Goal: Task Accomplishment & Management: Manage account settings

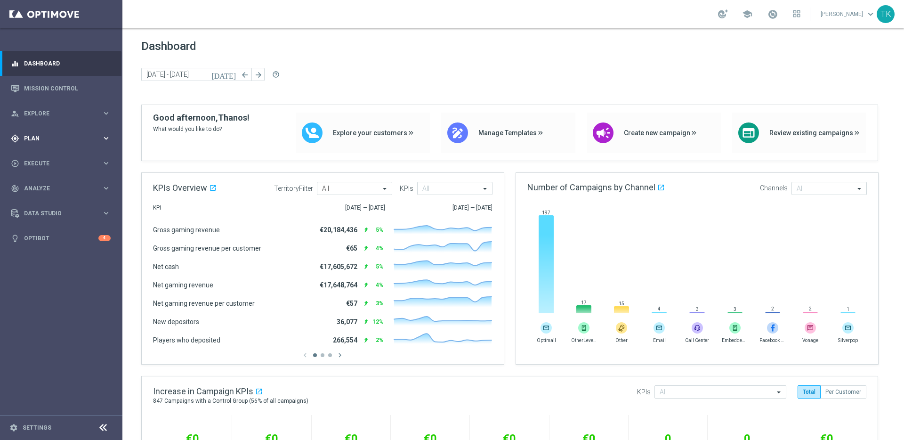
click at [60, 138] on span "Plan" at bounding box center [63, 139] width 78 height 6
click at [45, 184] on span "Templates" at bounding box center [58, 186] width 67 height 6
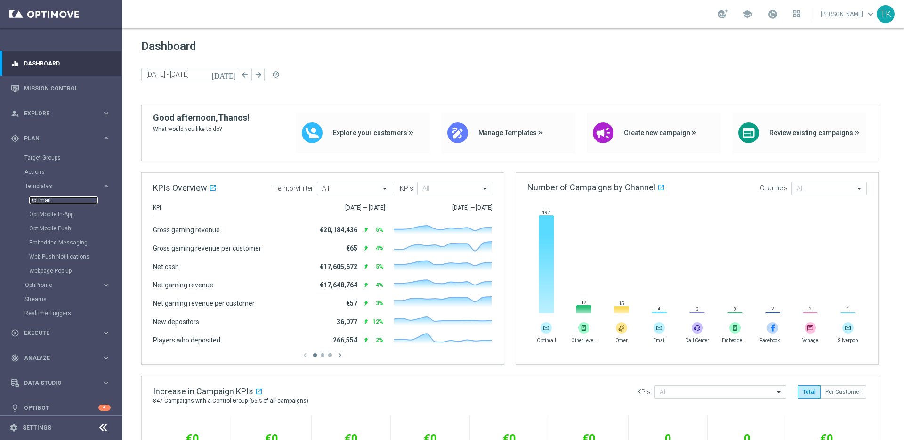
click at [41, 199] on link "Optimail" at bounding box center [63, 200] width 69 height 8
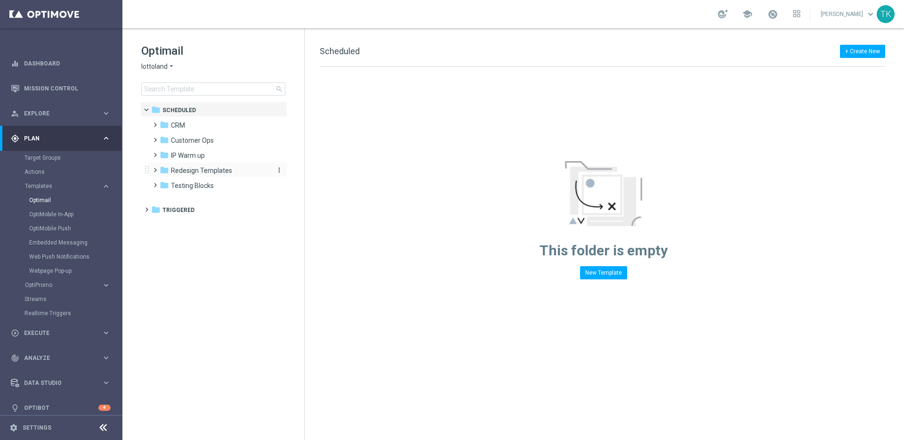
click at [196, 170] on span "Redesign Templates" at bounding box center [201, 170] width 61 height 8
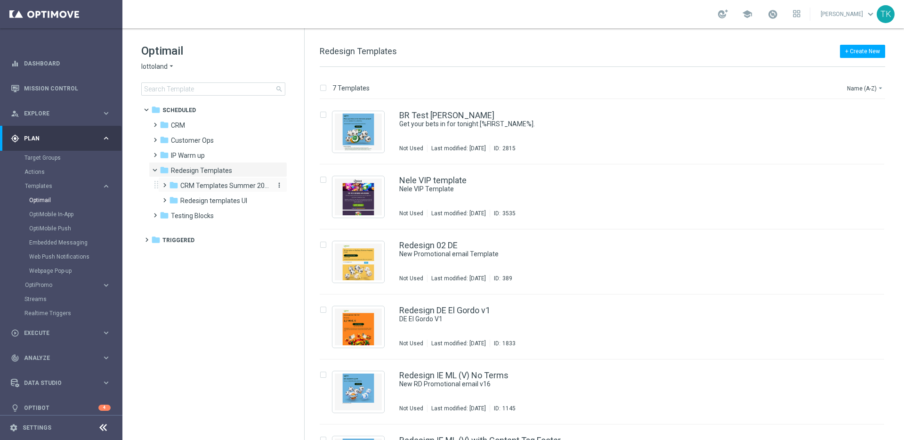
click at [210, 188] on span "CRM Templates Summer 2025" at bounding box center [224, 185] width 89 height 8
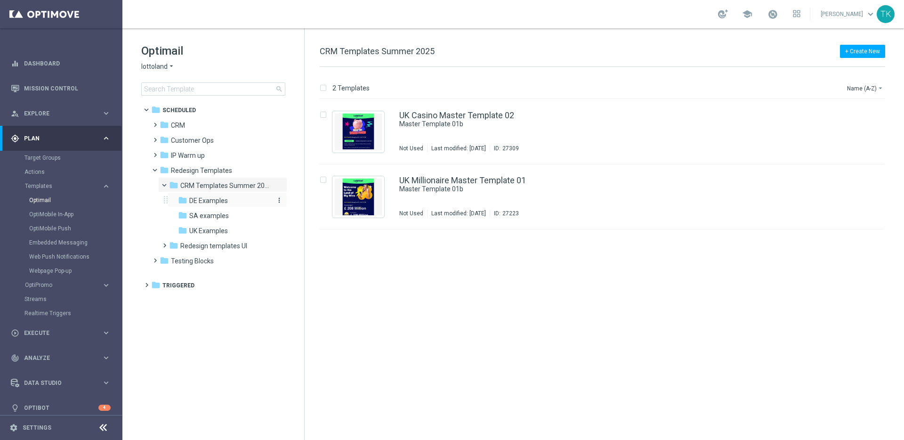
click at [210, 201] on span "DE Examples" at bounding box center [208, 200] width 39 height 8
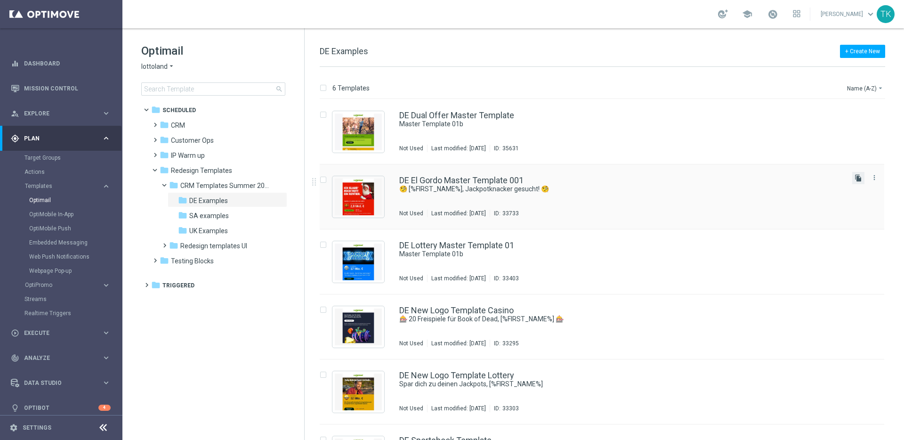
click at [857, 176] on icon "file_copy" at bounding box center [858, 178] width 8 height 8
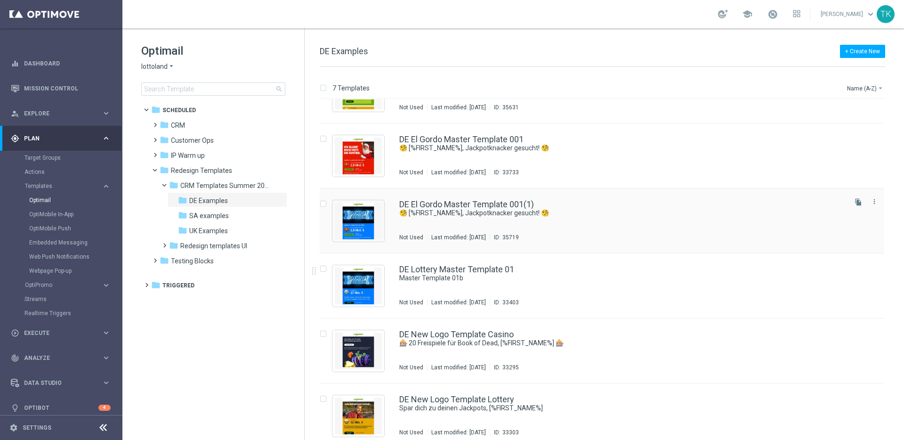
scroll to position [37, 0]
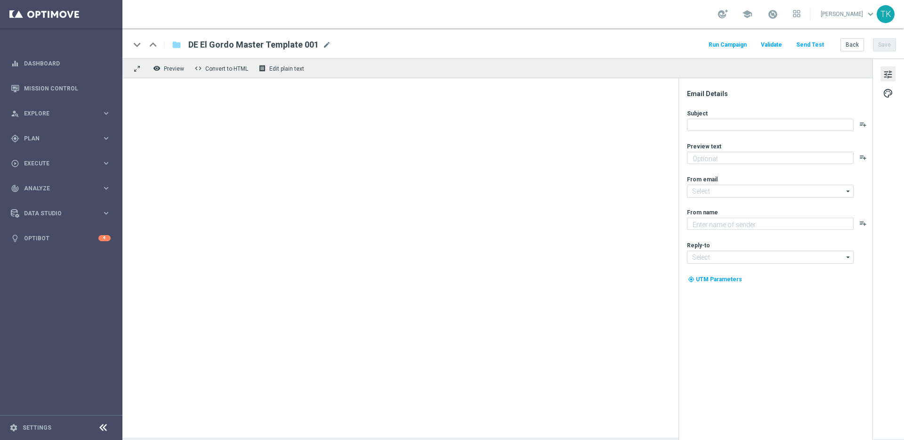
type textarea "Heute 30 % Rabatt auf dein Los"
type input "mail@crm.lottoland.com"
type textarea "Lottoland"
type input "[EMAIL_ADDRESS][DOMAIN_NAME]"
type input "mail@crm.lottoland.com"
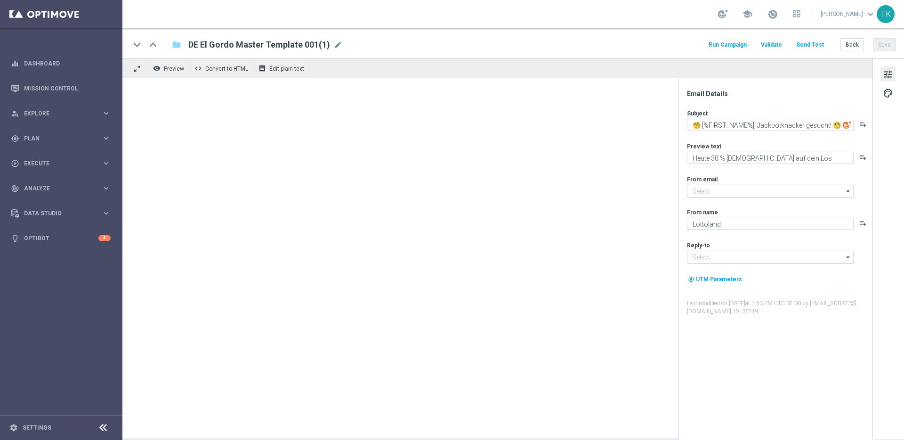
type input "service@lottoland.com"
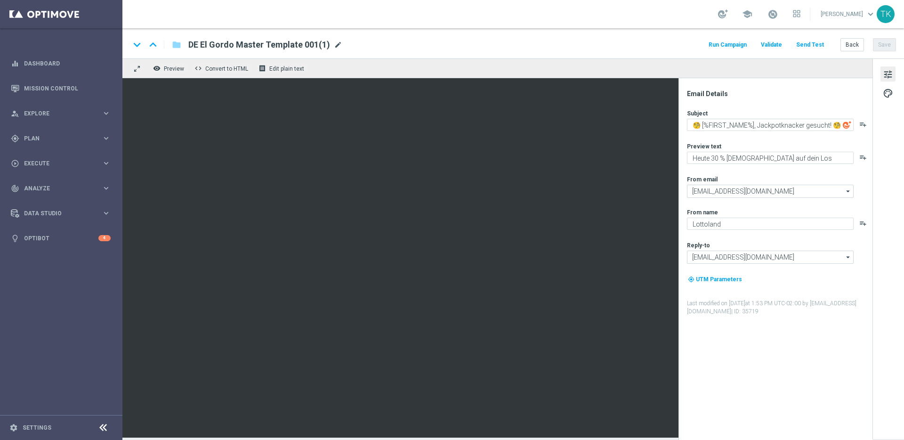
click at [335, 44] on span "mode_edit" at bounding box center [338, 44] width 8 height 8
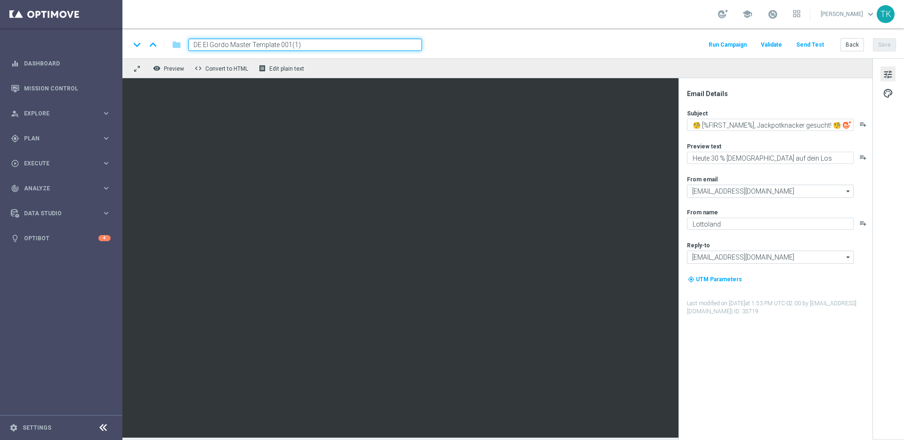
drag, startPoint x: 229, startPoint y: 46, endPoint x: 206, endPoint y: 43, distance: 22.8
click at [206, 43] on input "DE El Gordo Master Template 001(1)" at bounding box center [304, 45] width 233 height 12
drag, startPoint x: 308, startPoint y: 44, endPoint x: 297, endPoint y: 44, distance: 10.8
click at [297, 44] on input "DE EuroMillions Master Template 001(1)" at bounding box center [304, 45] width 233 height 12
type input "DE EuroMillions Master Template 002"
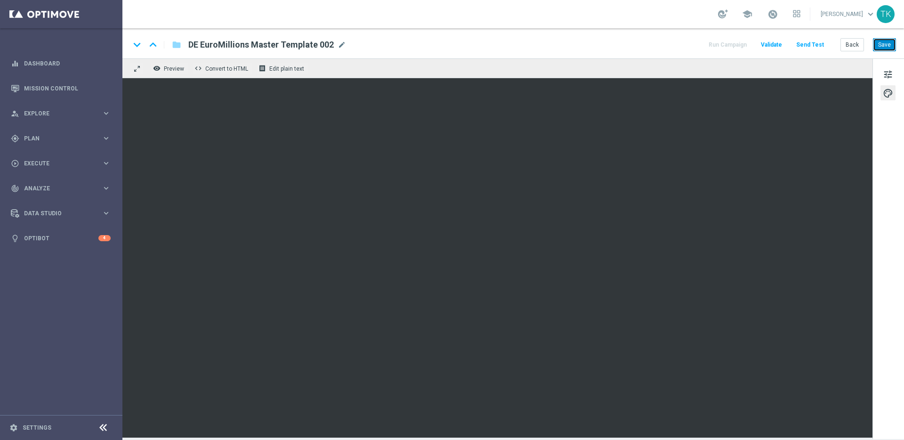
click at [884, 46] on button "Save" at bounding box center [884, 44] width 23 height 13
click at [887, 47] on button "Save" at bounding box center [884, 44] width 23 height 13
click at [175, 71] on span "Preview" at bounding box center [174, 68] width 20 height 7
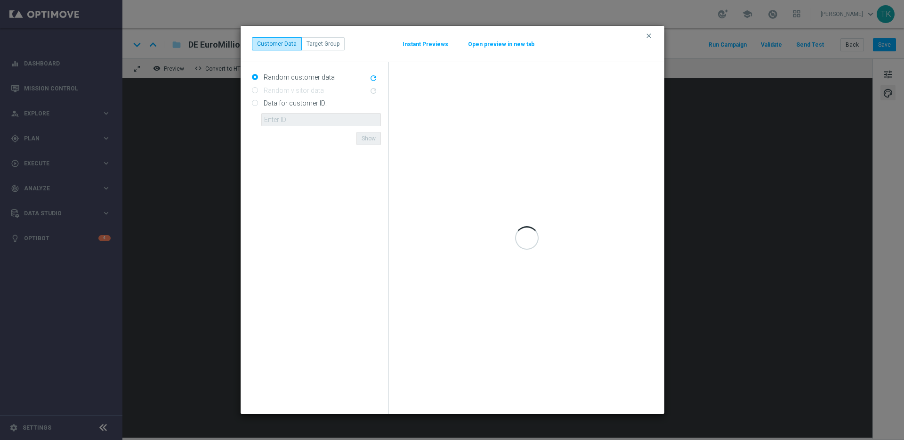
click at [499, 46] on button "Open preview in new tab" at bounding box center [500, 44] width 67 height 8
click at [649, 36] on icon "clear" at bounding box center [649, 36] width 8 height 8
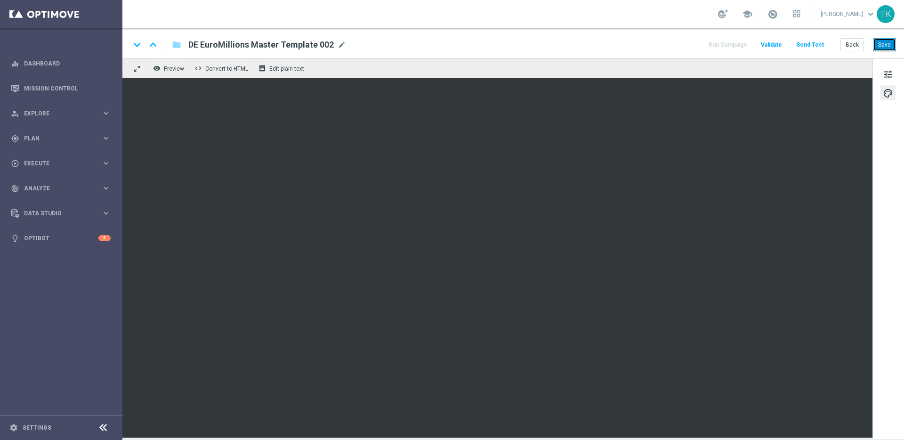
click at [886, 45] on button "Save" at bounding box center [884, 44] width 23 height 13
click at [178, 68] on span "Preview" at bounding box center [174, 68] width 20 height 7
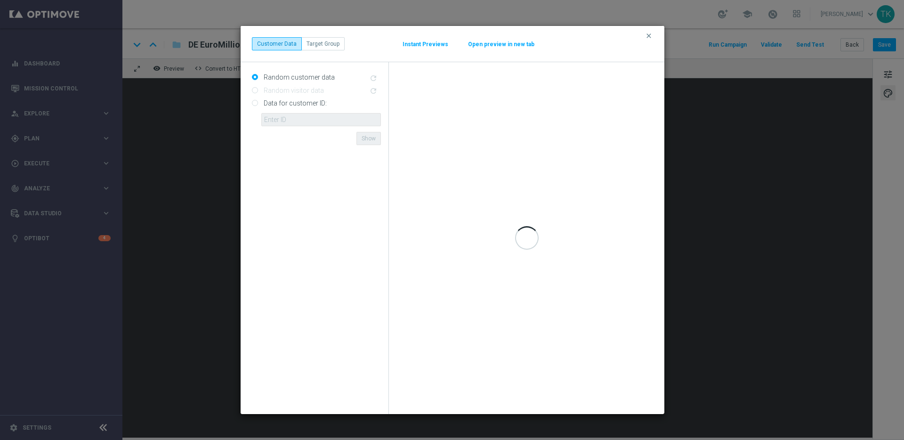
click at [510, 45] on button "Open preview in new tab" at bounding box center [500, 44] width 67 height 8
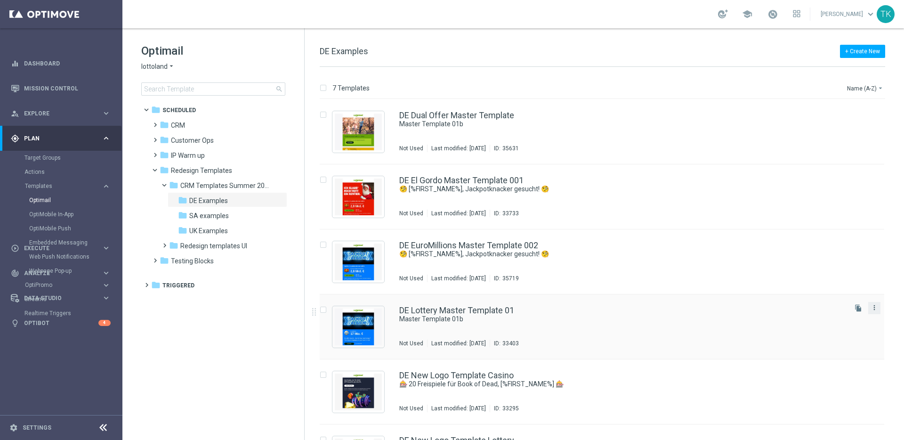
click at [874, 308] on icon "more_vert" at bounding box center [874, 308] width 8 height 8
click at [832, 342] on div "Delete" at bounding box center [834, 344] width 57 height 7
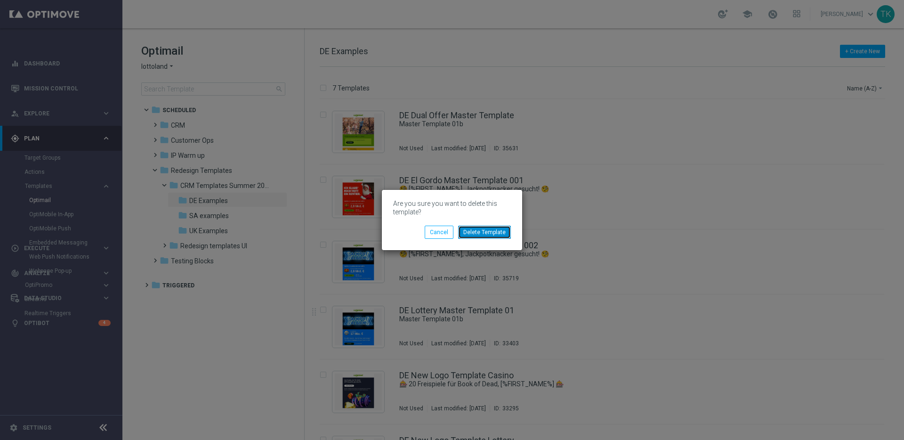
click at [491, 229] on button "Delete Template" at bounding box center [484, 231] width 53 height 13
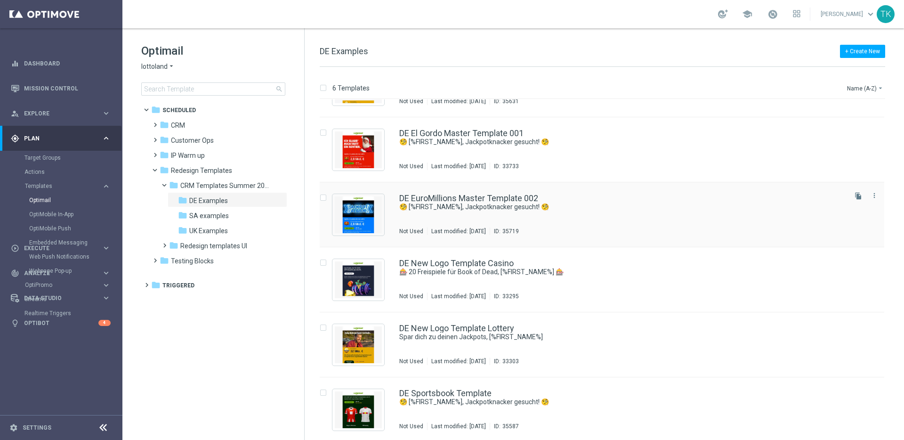
scroll to position [49, 0]
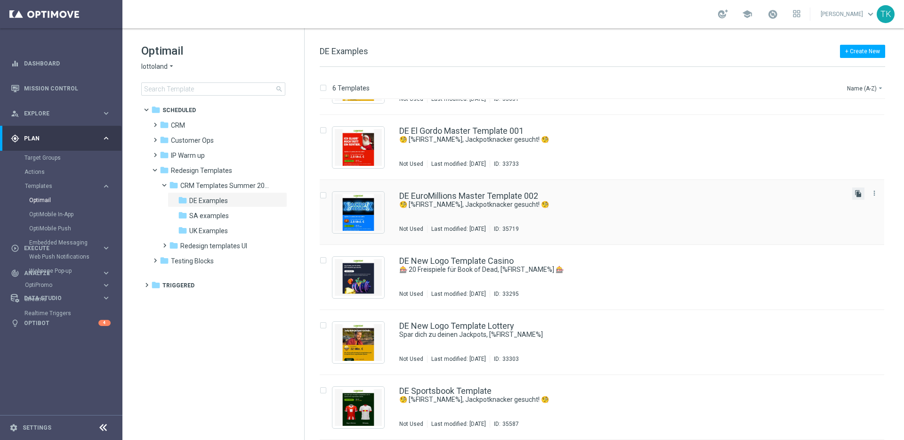
click at [855, 193] on icon "file_copy" at bounding box center [858, 194] width 8 height 8
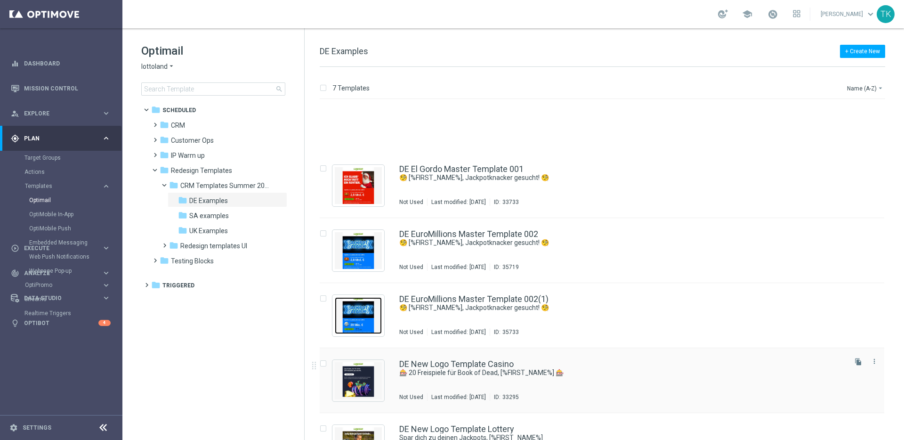
scroll to position [114, 0]
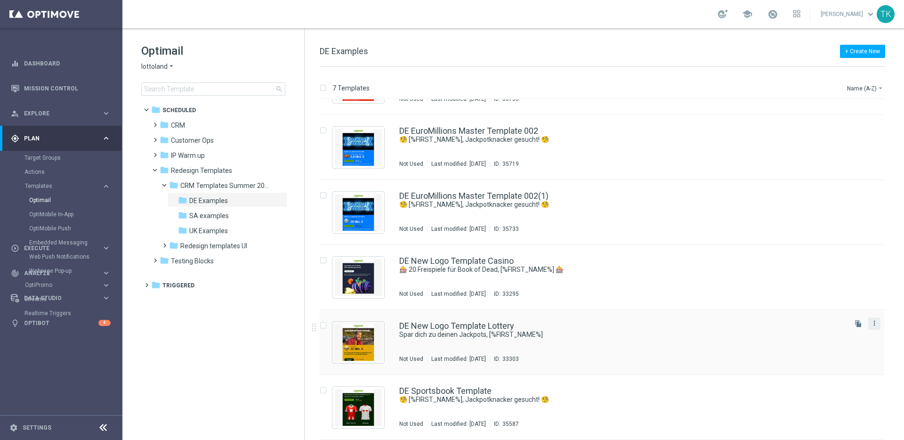
click at [872, 322] on icon "more_vert" at bounding box center [874, 323] width 8 height 8
click at [838, 359] on div "Delete" at bounding box center [834, 359] width 57 height 7
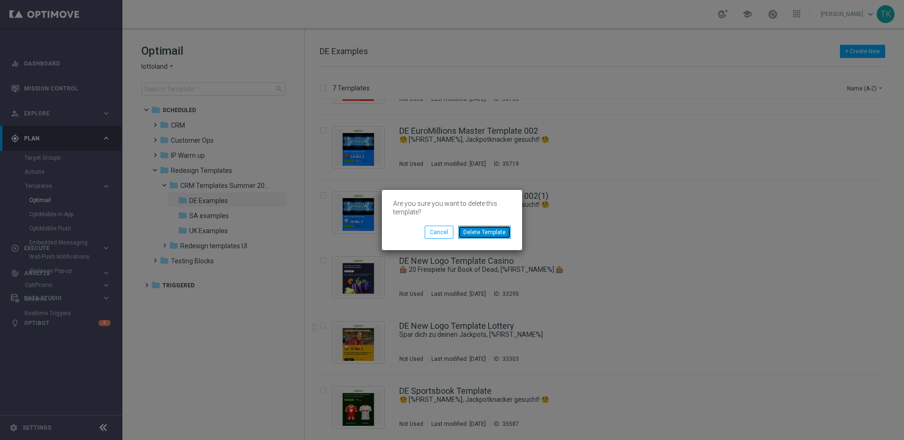
click at [493, 233] on button "Delete Template" at bounding box center [484, 231] width 53 height 13
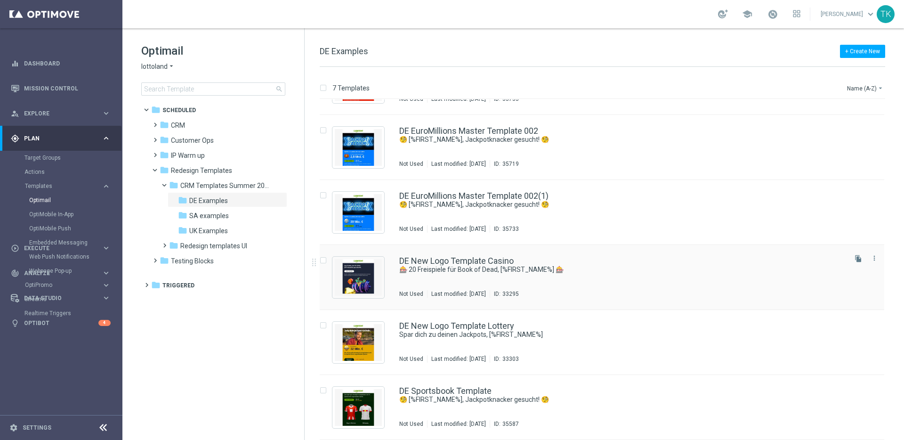
scroll to position [0, 0]
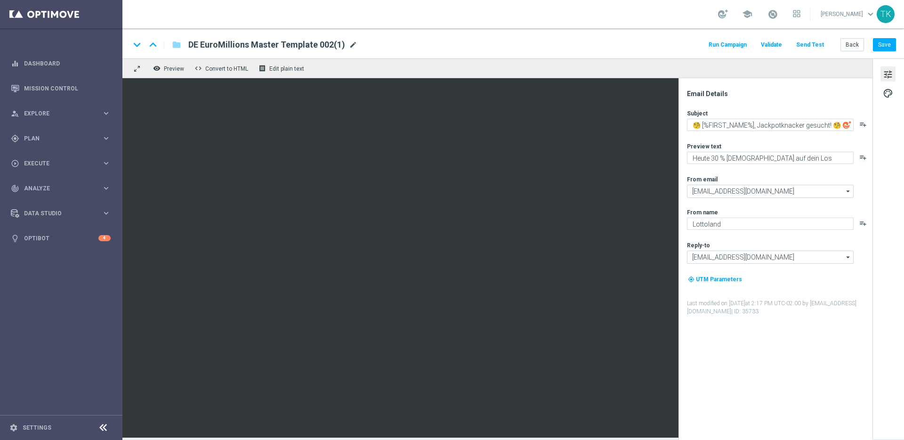
click at [351, 45] on span "mode_edit" at bounding box center [353, 44] width 8 height 8
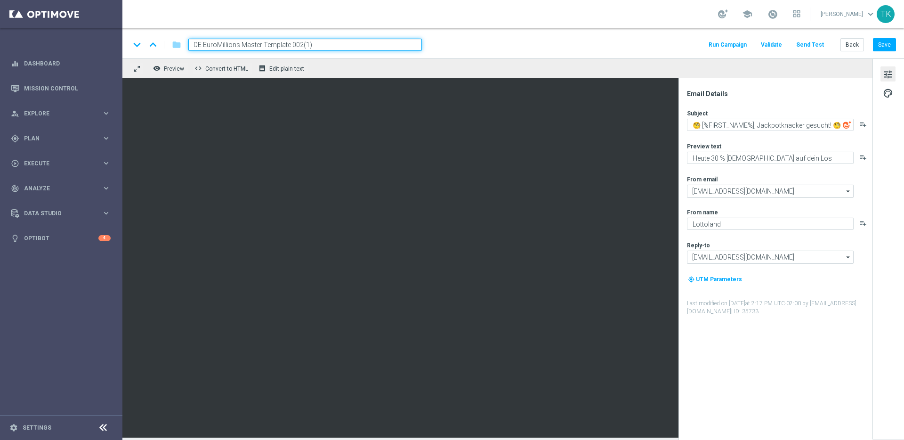
drag, startPoint x: 311, startPoint y: 44, endPoint x: 298, endPoint y: 43, distance: 12.3
click at [298, 43] on input "DE EuroMillions Master Template 002(1)" at bounding box center [304, 45] width 233 height 12
click at [219, 45] on input "DE EuroMillions Master Template 003" at bounding box center [304, 45] width 233 height 12
type input "DE EuroJackpot Master Template 003"
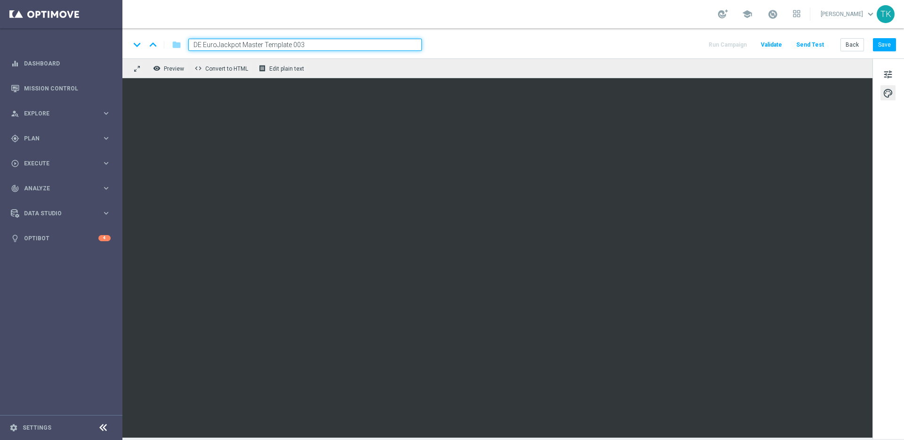
click at [313, 46] on input "DE EuroJackpot Master Template 003" at bounding box center [304, 45] width 233 height 12
click at [316, 46] on div "DE EuroJackpot Master Template 003" at bounding box center [301, 45] width 241 height 12
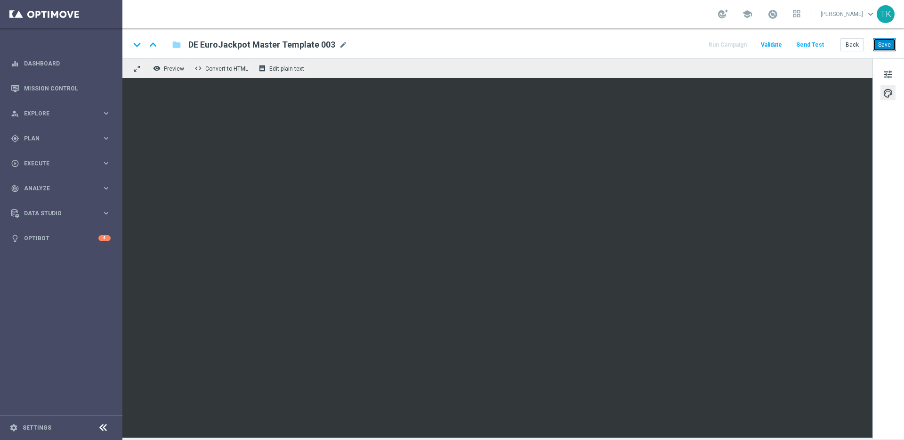
click at [886, 43] on button "Save" at bounding box center [884, 44] width 23 height 13
click at [886, 46] on button "Save" at bounding box center [884, 44] width 23 height 13
click at [171, 65] on span "Preview" at bounding box center [174, 68] width 20 height 7
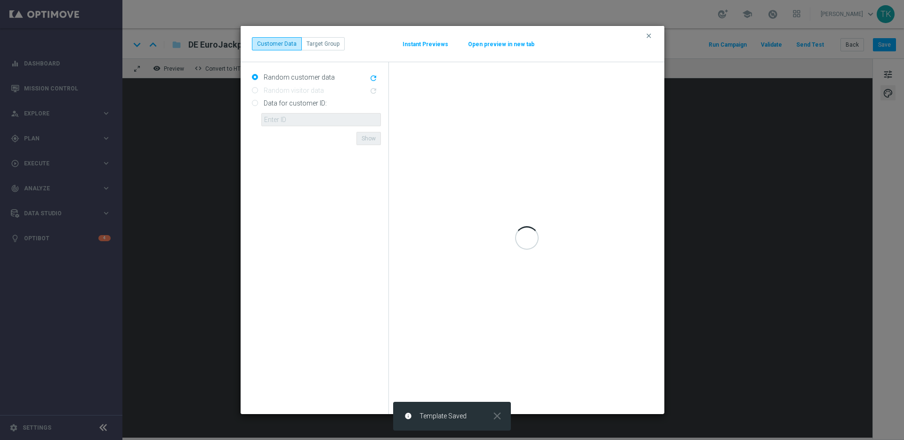
click at [500, 43] on button "Open preview in new tab" at bounding box center [500, 44] width 67 height 8
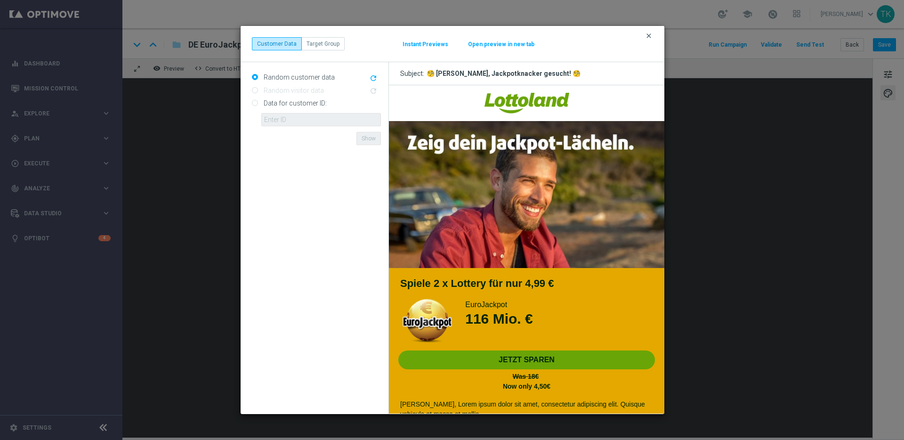
click at [648, 35] on icon "clear" at bounding box center [649, 36] width 8 height 8
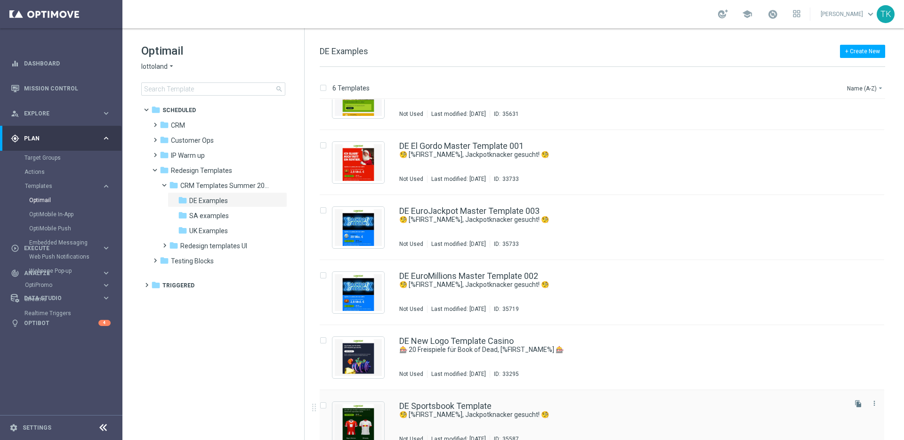
scroll to position [36, 0]
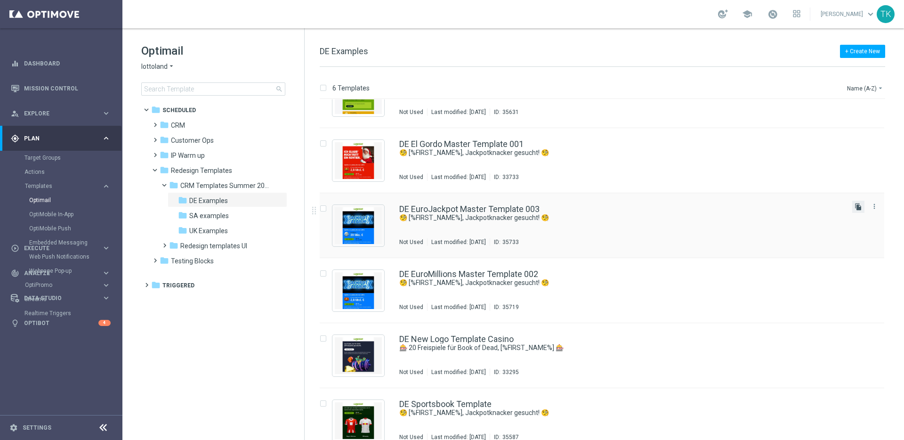
click at [855, 205] on icon "file_copy" at bounding box center [858, 207] width 8 height 8
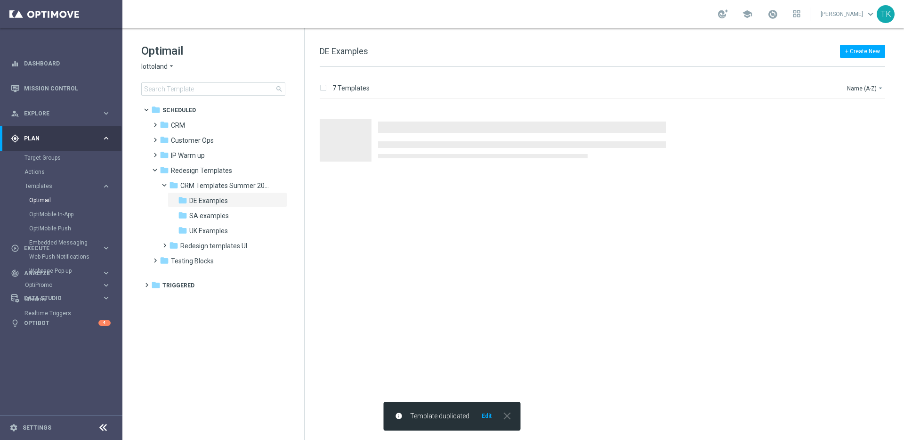
scroll to position [0, 0]
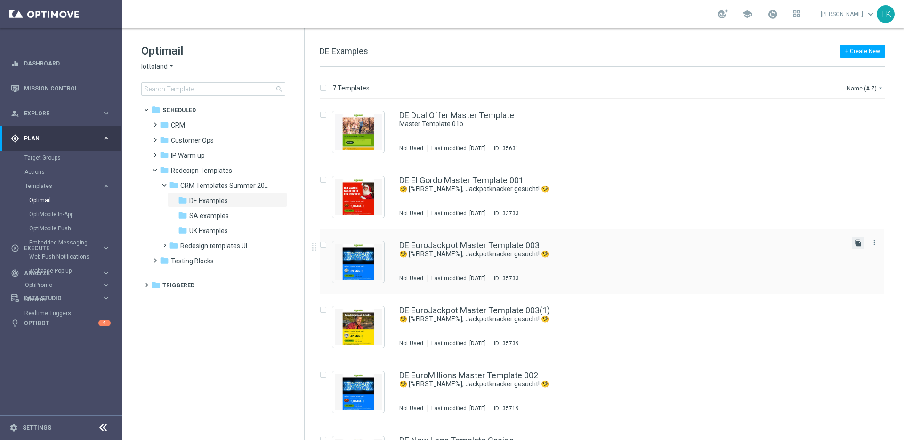
click at [857, 243] on icon "file_copy" at bounding box center [858, 243] width 8 height 8
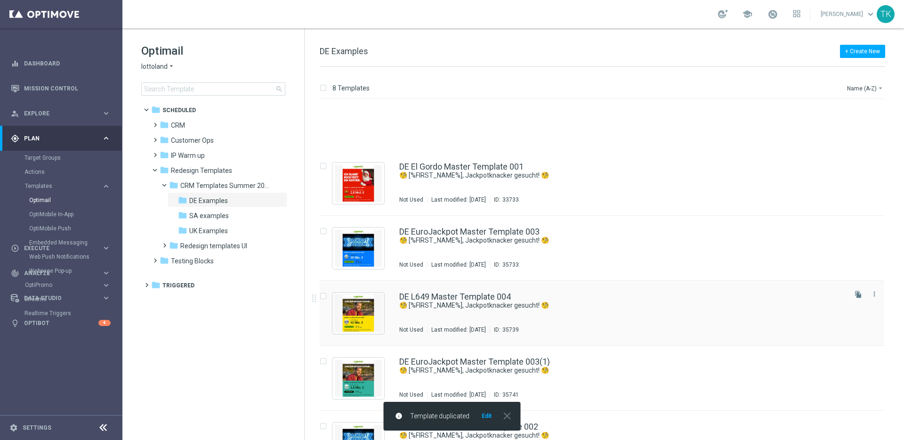
scroll to position [128, 0]
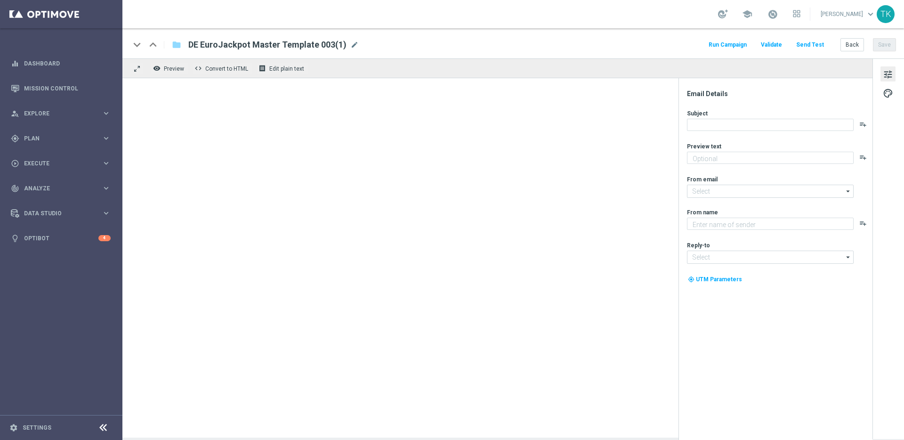
type textarea "Heute 30 % [DEMOGRAPHIC_DATA] auf dein Los"
type textarea "Lottoland"
type input "[EMAIL_ADDRESS][DOMAIN_NAME]"
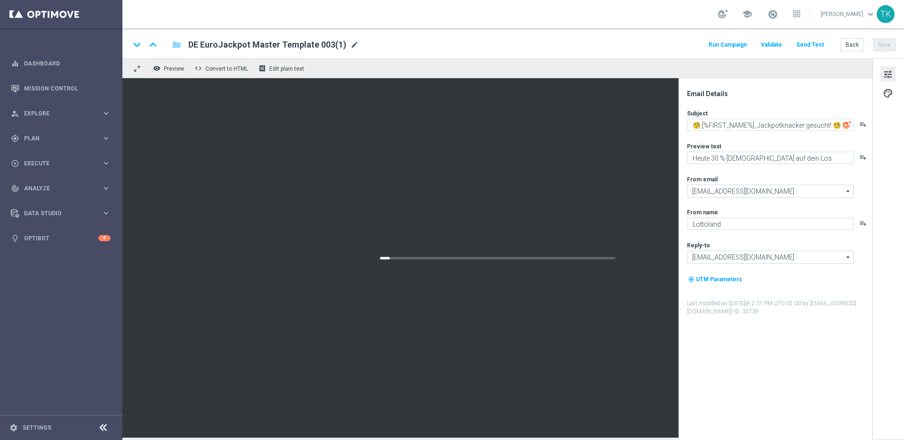
click at [351, 45] on span "mode_edit" at bounding box center [354, 44] width 8 height 8
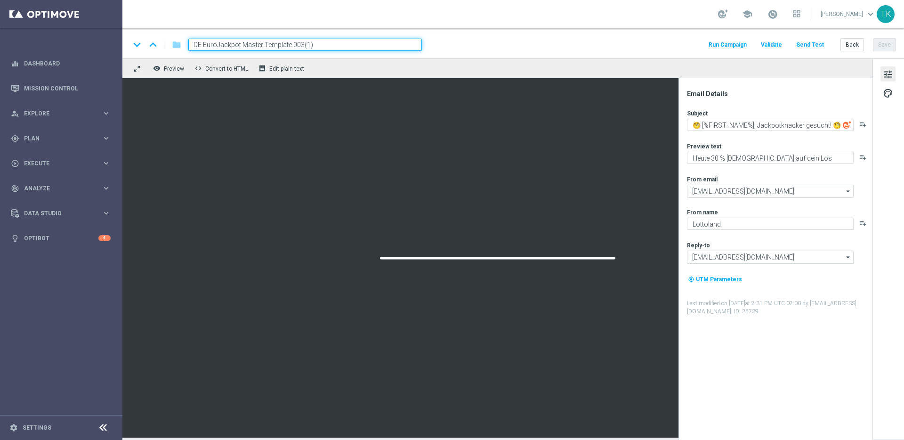
drag, startPoint x: 312, startPoint y: 44, endPoint x: 299, endPoint y: 44, distance: 12.2
click at [299, 44] on input "DE EuroJackpot Master Template 003(1)" at bounding box center [304, 45] width 233 height 12
click at [217, 46] on input "DE EuroJackpot Master Template 004" at bounding box center [304, 45] width 233 height 12
type input "DE L649 Master Template 004"
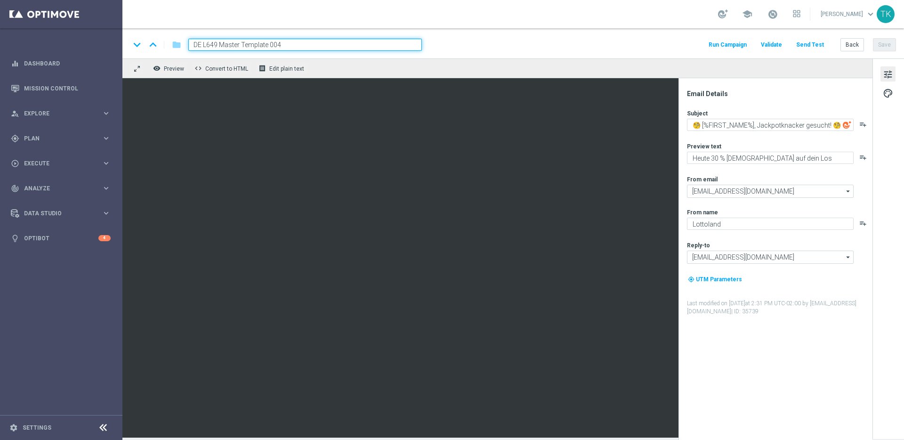
click at [259, 47] on input "DE L649 Master Template 004" at bounding box center [304, 45] width 233 height 12
click at [294, 47] on input "DE L649 Master Template 004" at bounding box center [304, 45] width 233 height 12
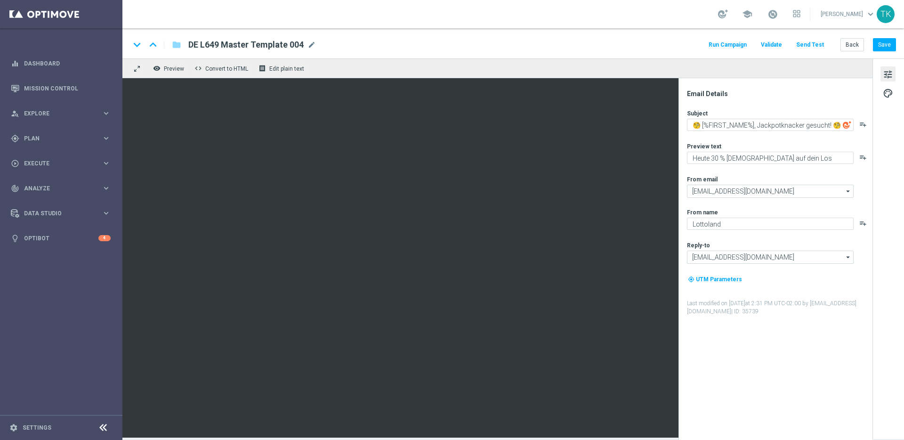
click at [316, 65] on div "remove_red_eye Preview code Convert to HTML receipt Edit plain text" at bounding box center [497, 68] width 750 height 20
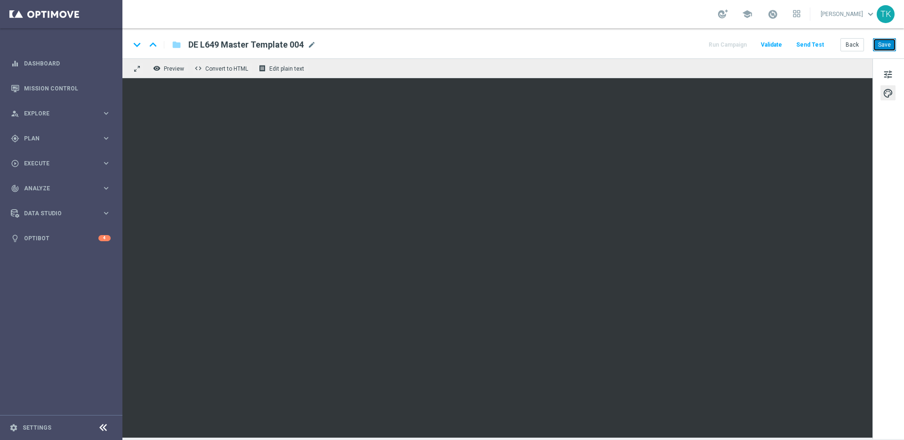
click at [892, 43] on button "Save" at bounding box center [884, 44] width 23 height 13
click at [885, 45] on button "Save" at bounding box center [884, 44] width 23 height 13
click at [170, 69] on span "Preview" at bounding box center [174, 68] width 20 height 7
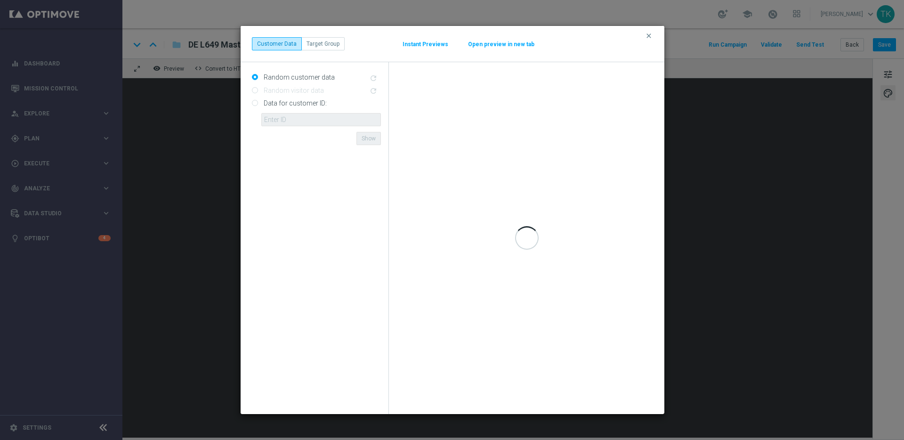
click at [490, 45] on button "Open preview in new tab" at bounding box center [500, 44] width 67 height 8
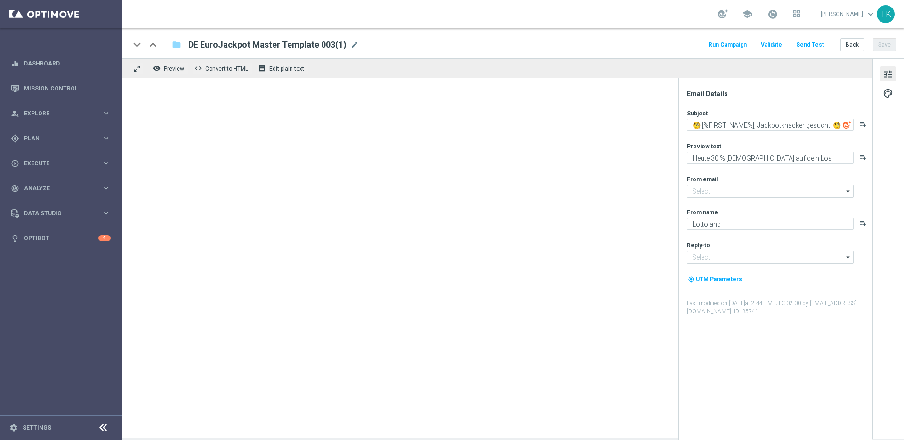
type input "[EMAIL_ADDRESS][DOMAIN_NAME]"
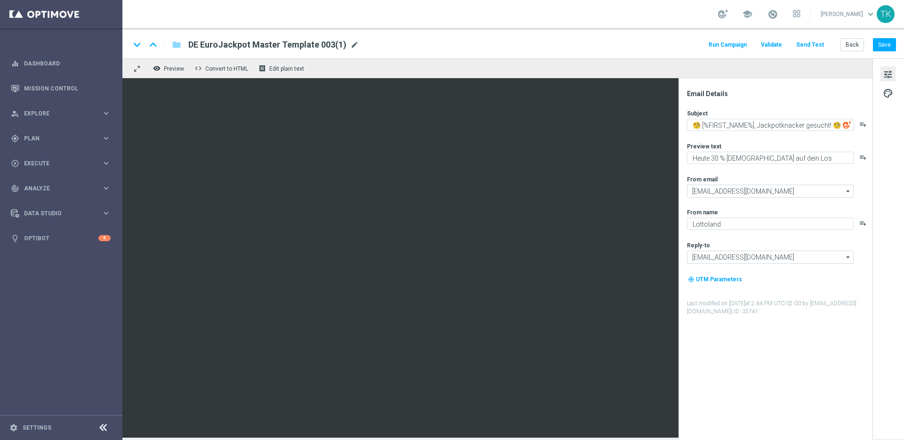
click at [350, 45] on span "mode_edit" at bounding box center [354, 44] width 8 height 8
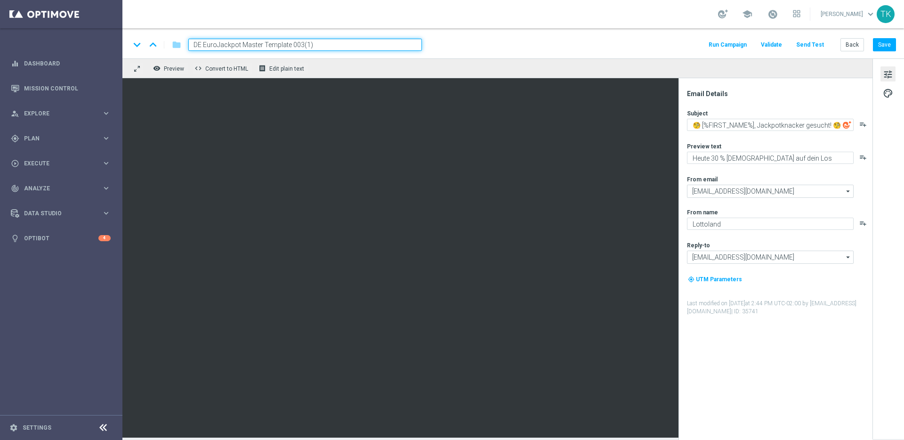
click at [219, 42] on input "DE EuroJackpot Master Template 003(1)" at bounding box center [304, 45] width 233 height 12
click at [207, 46] on input "DE L545 Master Template 003(1)" at bounding box center [304, 45] width 233 height 12
drag, startPoint x: 289, startPoint y: 45, endPoint x: 277, endPoint y: 44, distance: 12.2
click at [277, 44] on input "DE L645 Master Template 003(1)" at bounding box center [304, 45] width 233 height 12
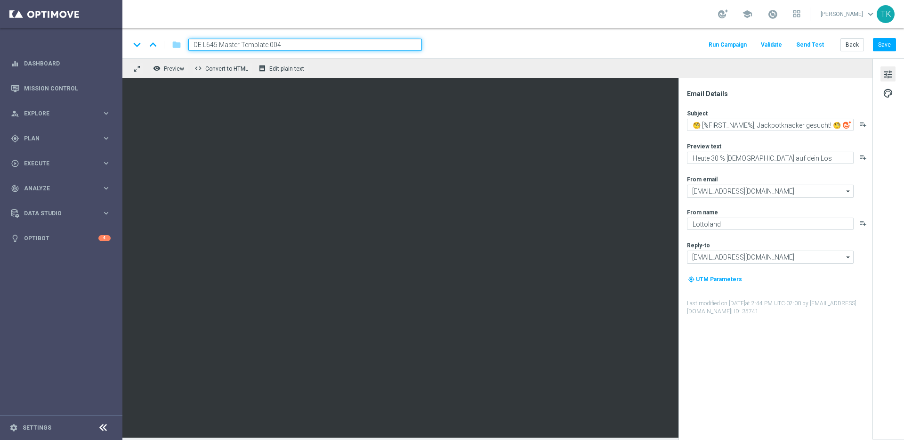
type input "DE L645 Master Template 004"
click at [353, 66] on div "remove_red_eye Preview code Convert to HTML receipt Edit plain text" at bounding box center [497, 68] width 750 height 20
click at [340, 48] on input "DE L645 Master Template 004" at bounding box center [304, 45] width 233 height 12
click at [340, 66] on div "remove_red_eye Preview code Convert to HTML receipt Edit plain text" at bounding box center [497, 68] width 750 height 20
click at [277, 43] on input "DE L645 Master Template 004" at bounding box center [304, 45] width 233 height 12
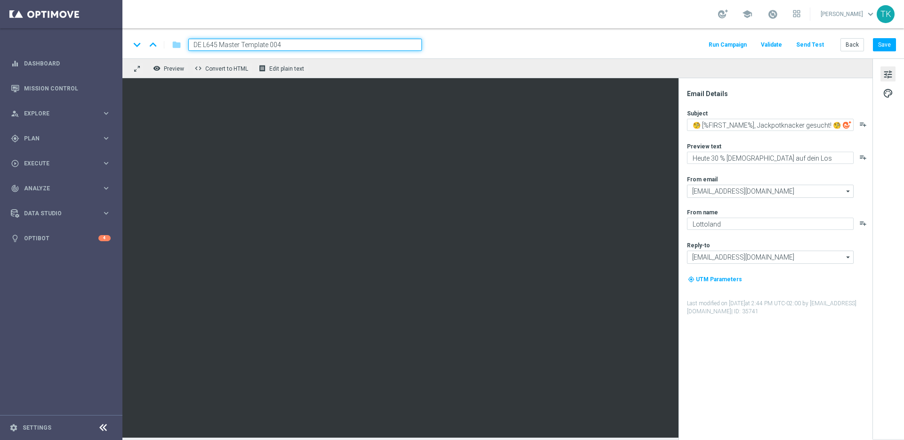
click at [289, 41] on input "DE L645 Master Template 004" at bounding box center [304, 45] width 233 height 12
click at [314, 66] on div "remove_red_eye Preview code Convert to HTML receipt Edit plain text" at bounding box center [497, 68] width 750 height 20
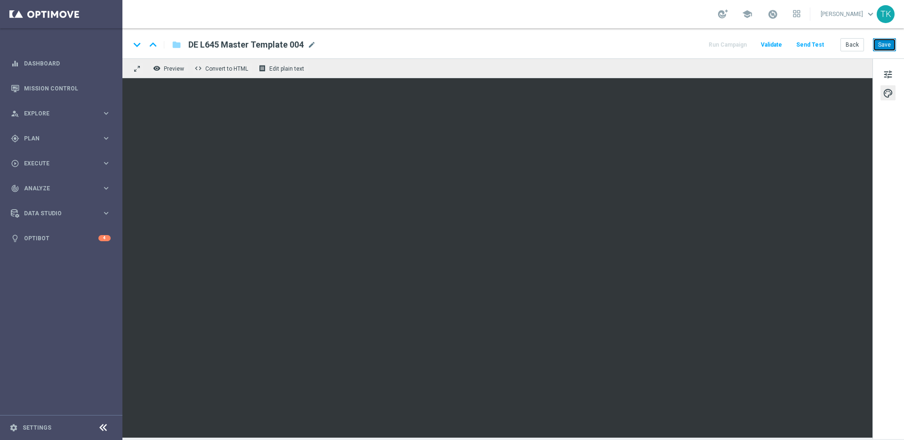
click at [879, 47] on button "Save" at bounding box center [884, 44] width 23 height 13
click at [176, 72] on button "remove_red_eye Preview" at bounding box center [170, 68] width 38 height 12
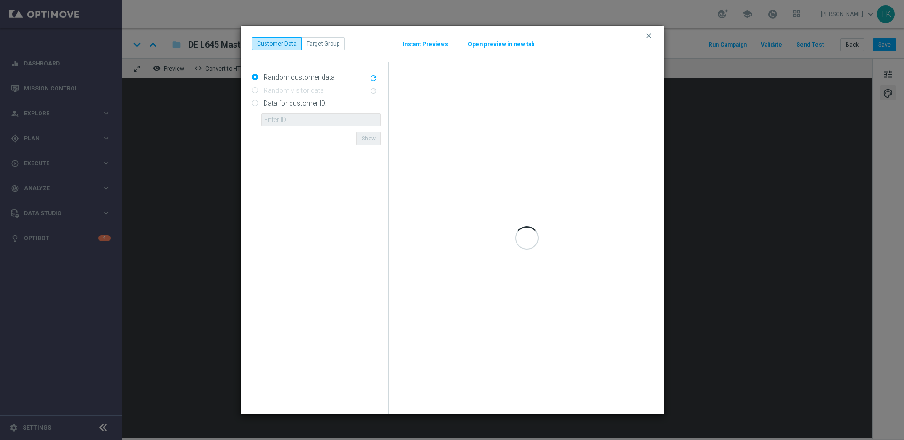
click at [498, 45] on button "Open preview in new tab" at bounding box center [500, 44] width 67 height 8
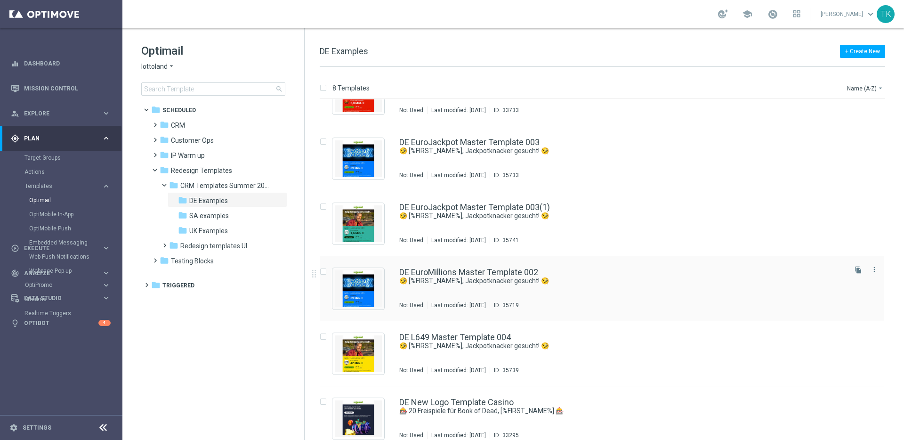
scroll to position [112, 0]
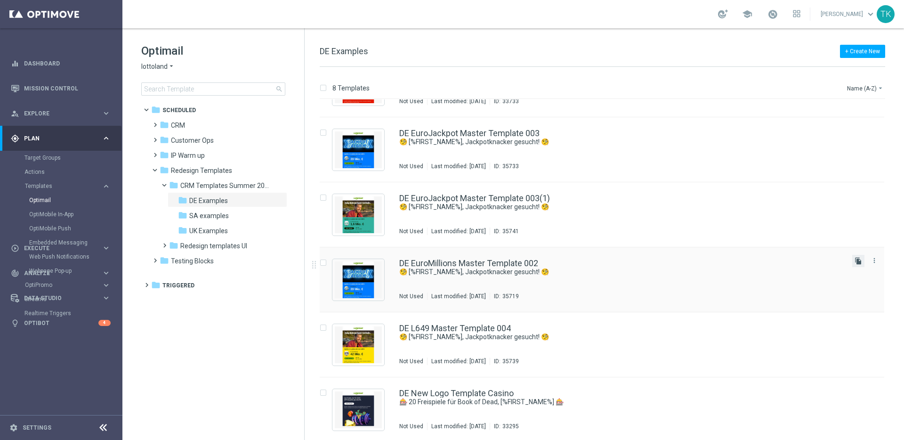
click at [857, 259] on icon "file_copy" at bounding box center [858, 261] width 8 height 8
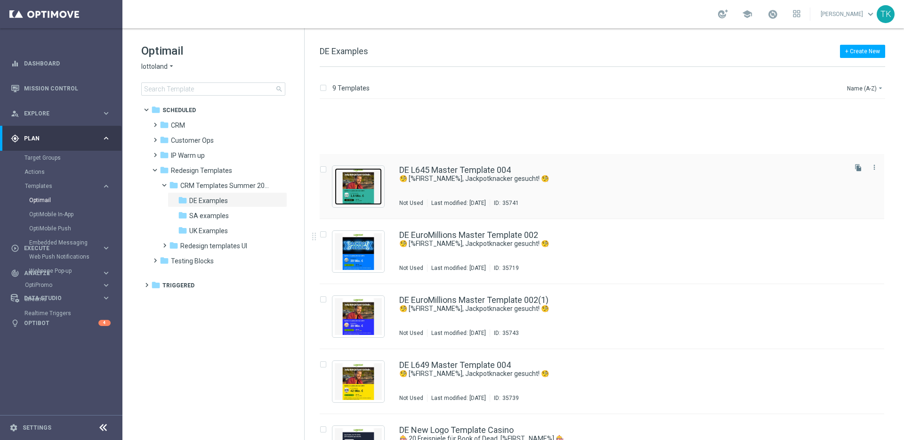
scroll to position [244, 0]
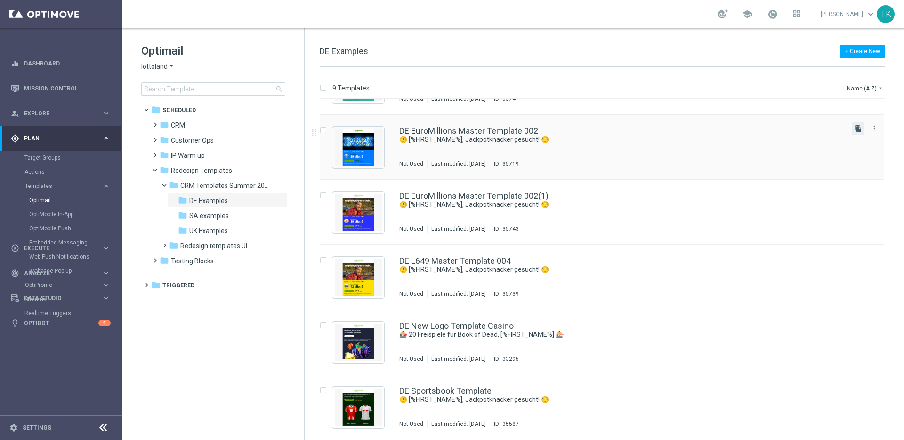
click at [855, 128] on icon "file_copy" at bounding box center [858, 129] width 8 height 8
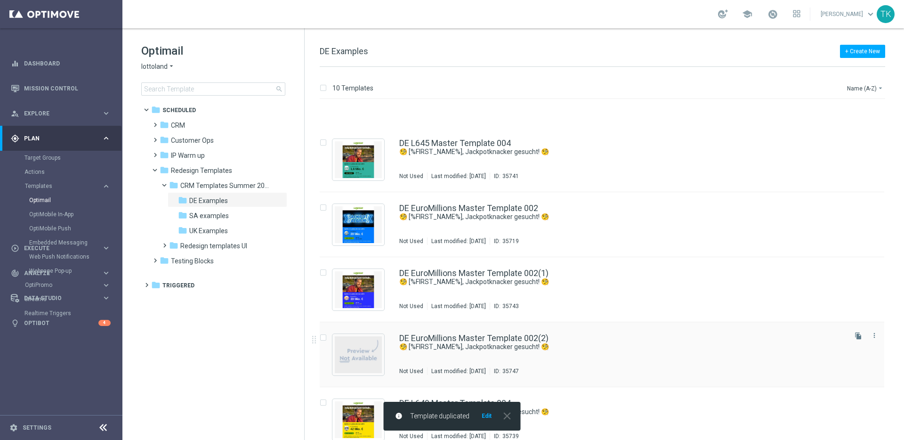
scroll to position [255, 0]
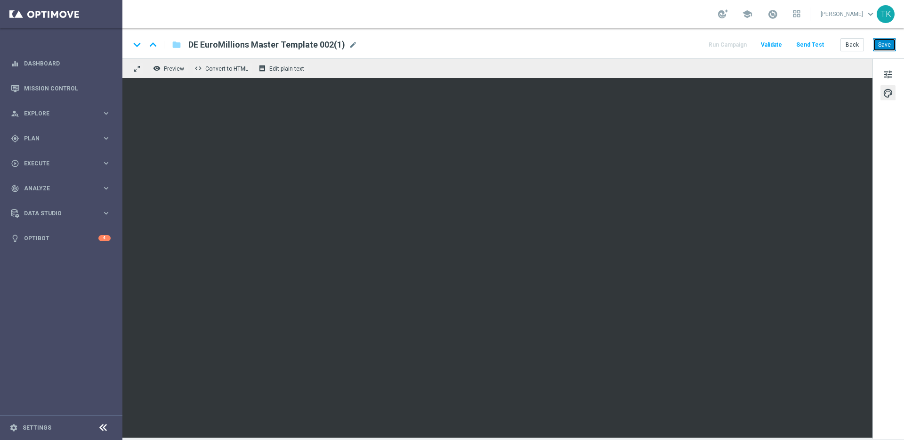
click at [886, 43] on button "Save" at bounding box center [884, 44] width 23 height 13
click at [174, 70] on span "Preview" at bounding box center [174, 68] width 20 height 7
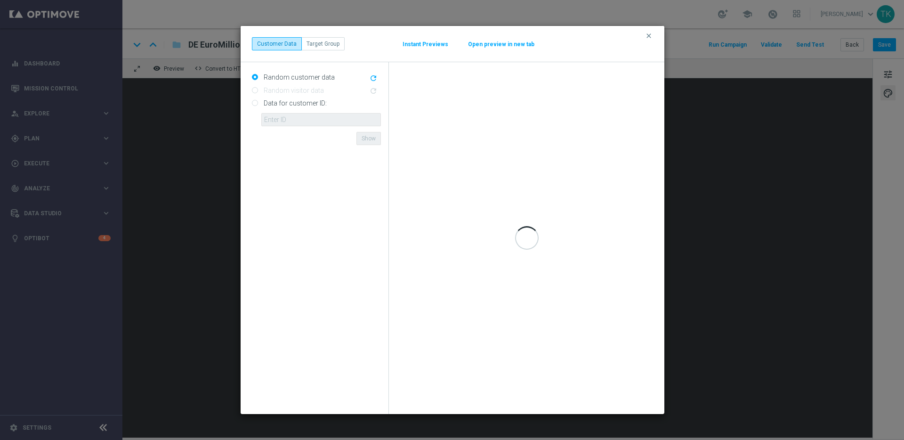
click at [511, 40] on button "Open preview in new tab" at bounding box center [500, 44] width 67 height 8
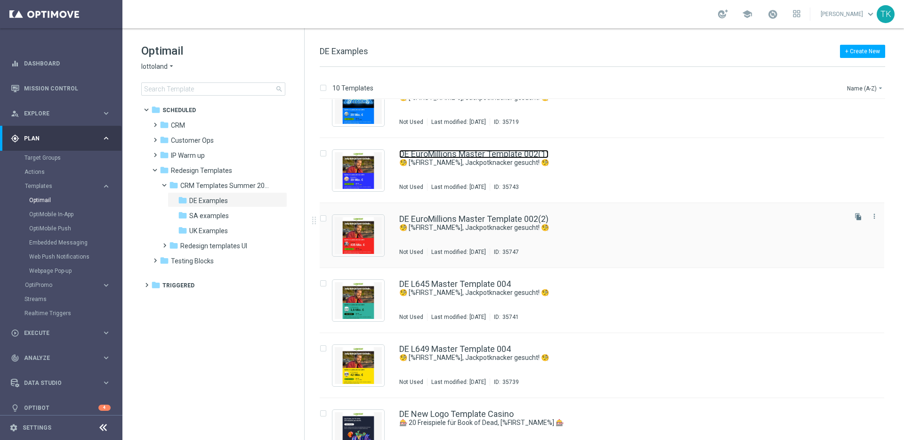
scroll to position [257, 0]
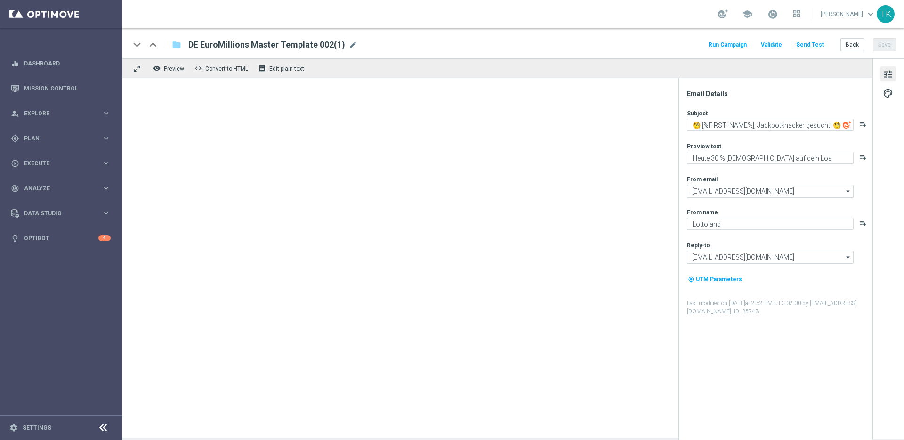
click at [352, 48] on span "mode_edit" at bounding box center [353, 44] width 8 height 8
click at [0, 0] on input "DE EuroMillions Master Template 002(1)" at bounding box center [0, 0] width 0 height 0
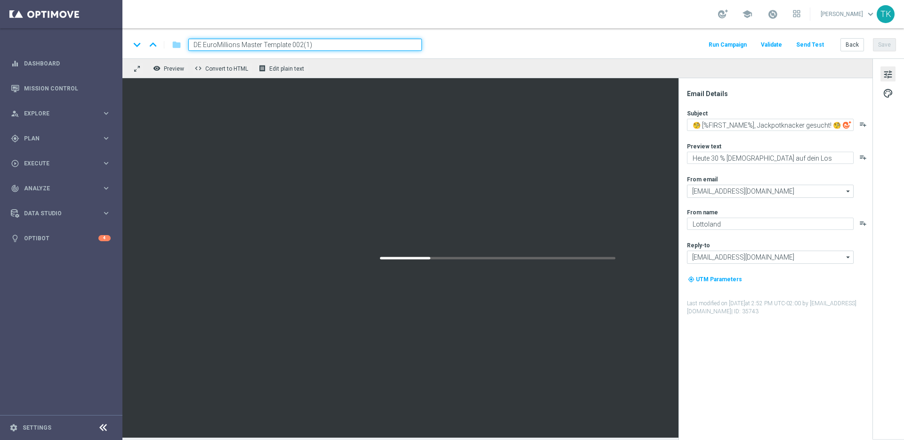
click at [220, 43] on input "DE EuroMillions Master Template 002(1)" at bounding box center [304, 45] width 233 height 12
drag, startPoint x: 309, startPoint y: 48, endPoint x: 304, endPoint y: 46, distance: 5.1
click at [303, 46] on input "DE MegaMillions Master Template 002(1)" at bounding box center [304, 45] width 233 height 12
drag, startPoint x: 310, startPoint y: 46, endPoint x: 301, endPoint y: 46, distance: 8.9
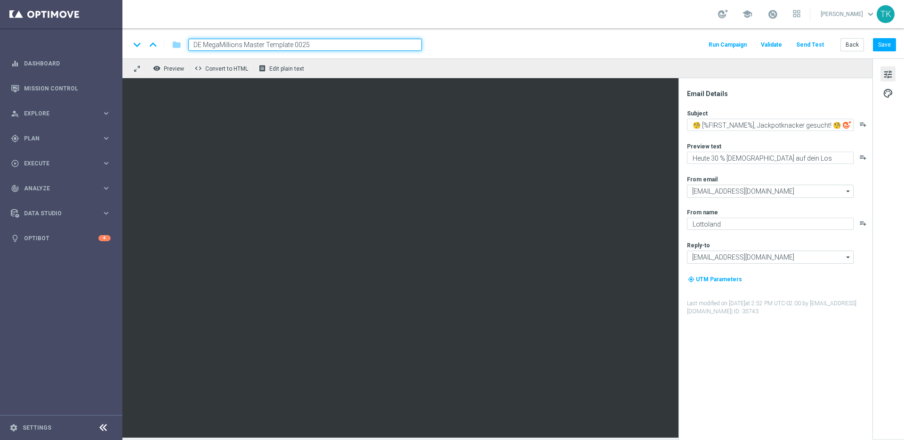
click at [301, 46] on input "DE MegaMillions Master Template 0025" at bounding box center [304, 45] width 233 height 12
click at [324, 45] on input "DE MegaMillions Master Template 006" at bounding box center [304, 45] width 233 height 12
type input "DE MegaMillions Master Template 006"
click at [333, 62] on div "remove_red_eye Preview code Convert to HTML receipt Edit plain text" at bounding box center [497, 68] width 750 height 20
click at [333, 42] on input "DE MegaMillions Master Template 006" at bounding box center [304, 45] width 233 height 12
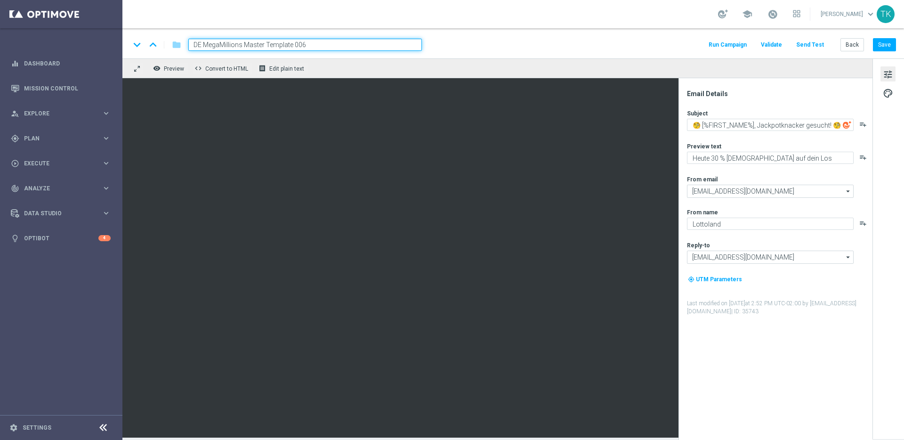
click at [322, 67] on div "remove_red_eye Preview code Convert to HTML receipt Edit plain text" at bounding box center [497, 68] width 750 height 20
click at [272, 43] on input "DE MegaMillions Master Template 006" at bounding box center [304, 45] width 233 height 12
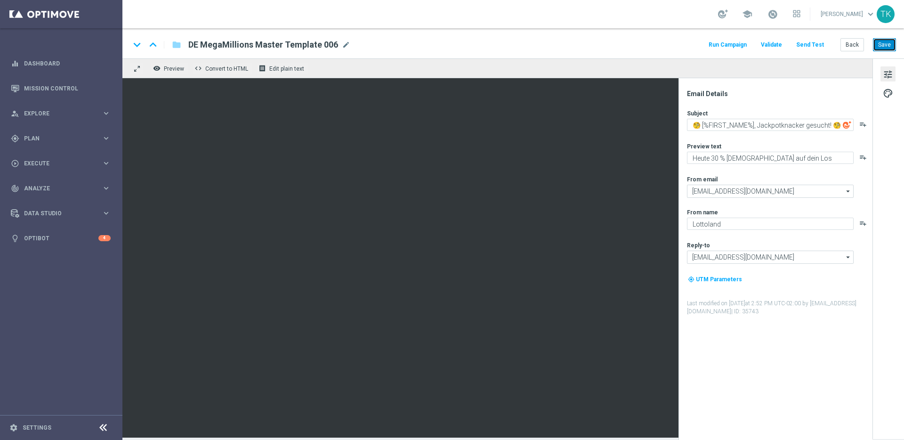
click at [882, 45] on button "Save" at bounding box center [884, 44] width 23 height 13
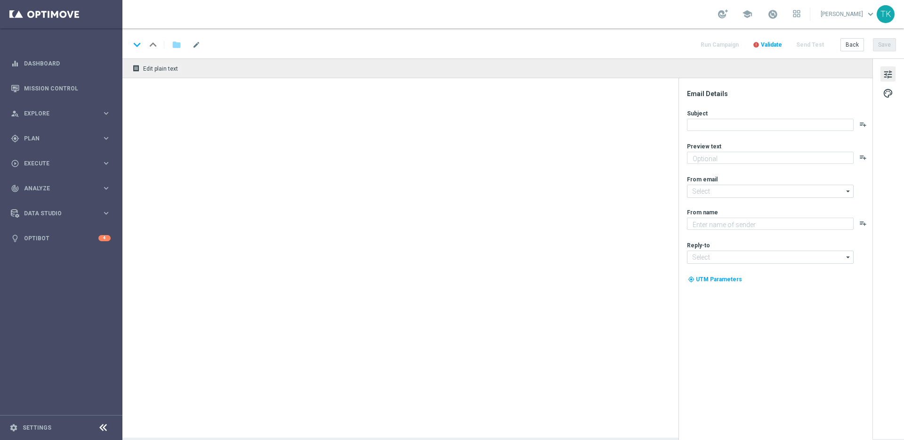
type input "DE L645 Master Template 004"
type textarea "Heute 30 % [DEMOGRAPHIC_DATA] auf dein Los"
type textarea "Lottoland"
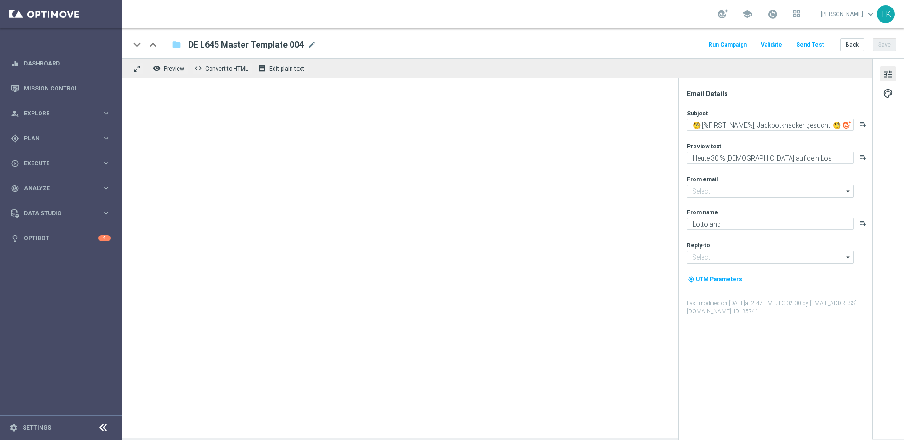
type input "[EMAIL_ADDRESS][DOMAIN_NAME]"
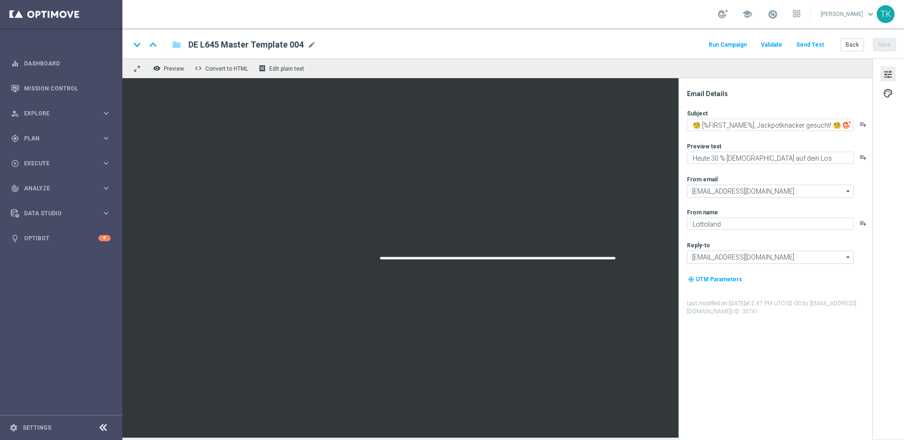
click at [314, 46] on span "mode_edit" at bounding box center [311, 44] width 8 height 8
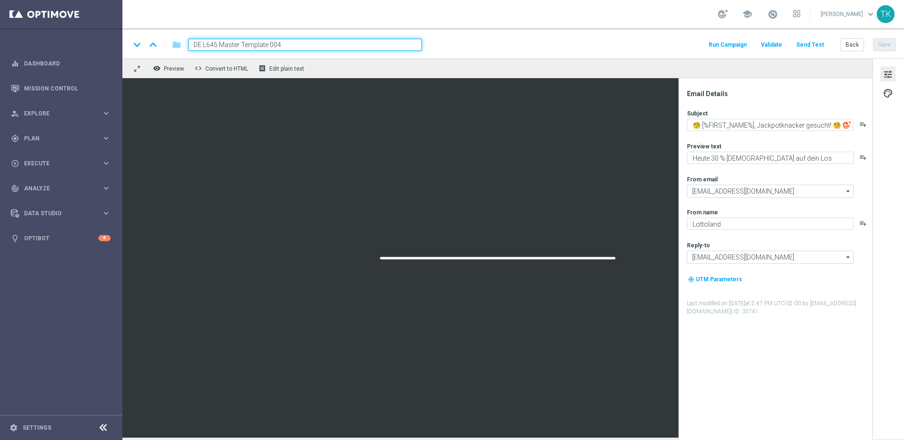
click at [294, 46] on input "DE L645 Master Template 004" at bounding box center [304, 45] width 233 height 12
type input "DE L645 Master Template 005"
click at [325, 67] on div "remove_red_eye Preview code Convert to HTML receipt Edit plain text" at bounding box center [497, 68] width 750 height 20
click at [318, 45] on input "DE L645 Master Template 005" at bounding box center [304, 45] width 233 height 12
click at [261, 46] on input "DE L645 Master Template 005" at bounding box center [304, 45] width 233 height 12
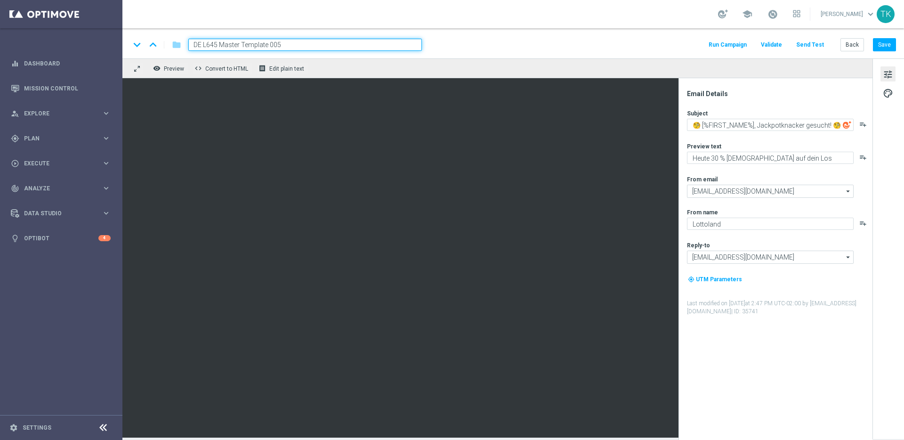
click at [431, 48] on div "keyboard_arrow_down keyboard_arrow_up folder DE L645 Master Template 005 Run Ca…" at bounding box center [513, 45] width 766 height 12
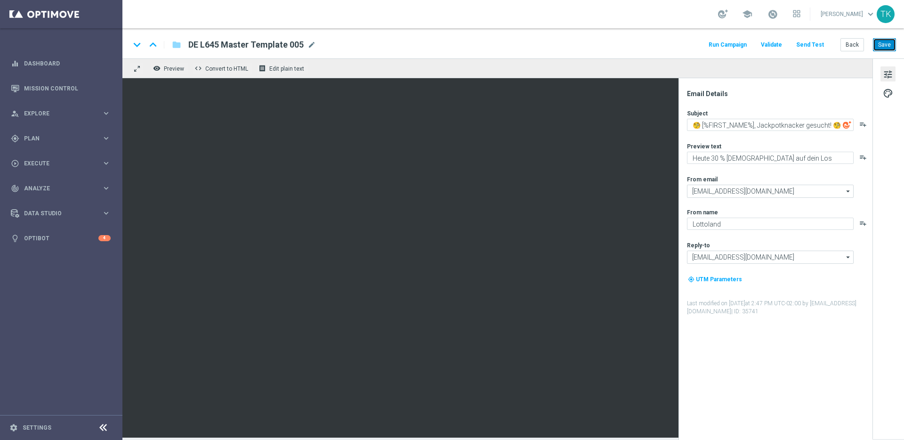
click at [889, 47] on button "Save" at bounding box center [884, 44] width 23 height 13
click at [349, 48] on span "mode_edit" at bounding box center [353, 44] width 8 height 8
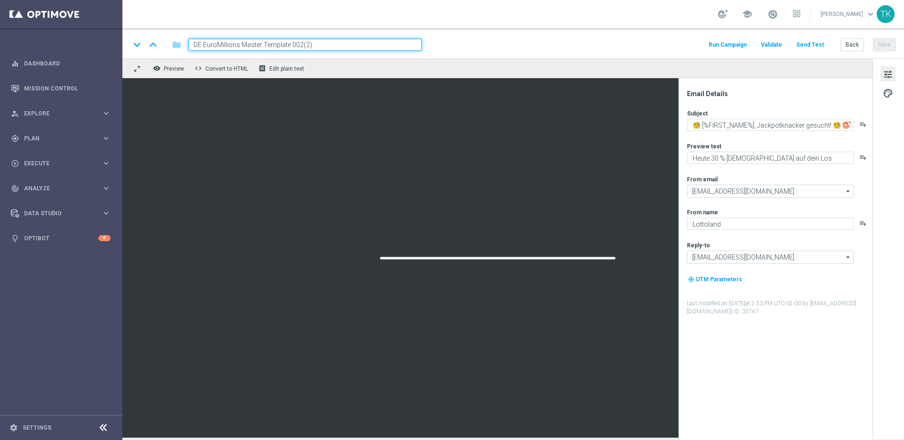
click at [219, 42] on input "DE EuroMillions Master Template 002(2)" at bounding box center [304, 45] width 233 height 12
drag, startPoint x: 306, startPoint y: 47, endPoint x: 290, endPoint y: 47, distance: 16.0
click at [290, 47] on input "DE PowerBall Master Template 002(2)" at bounding box center [304, 45] width 233 height 12
type input "DE PowerBall Master Template 007"
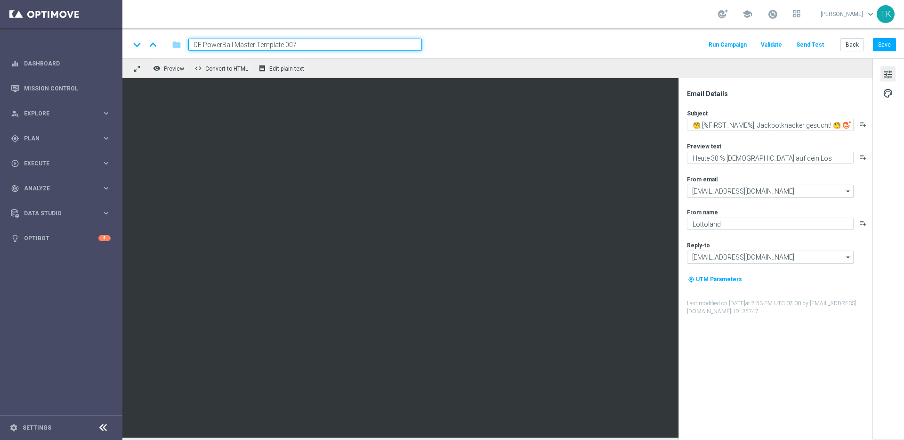
click at [362, 66] on div "remove_red_eye Preview code Convert to HTML receipt Edit plain text" at bounding box center [497, 68] width 750 height 20
click at [344, 45] on input "DE PowerBall Master Template 007" at bounding box center [304, 45] width 233 height 12
click at [887, 45] on button "Save" at bounding box center [884, 44] width 23 height 13
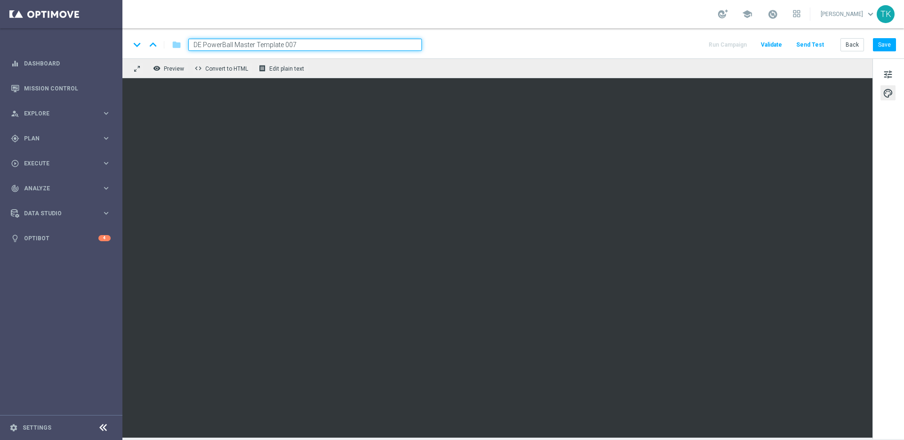
click at [300, 45] on input "DE PowerBall Master Template 007" at bounding box center [304, 45] width 233 height 12
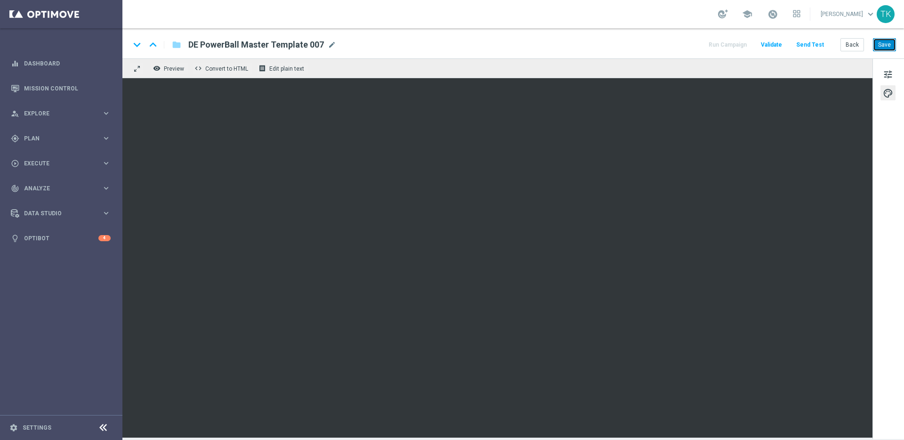
click at [890, 46] on button "Save" at bounding box center [884, 44] width 23 height 13
click at [175, 70] on span "Preview" at bounding box center [174, 68] width 20 height 7
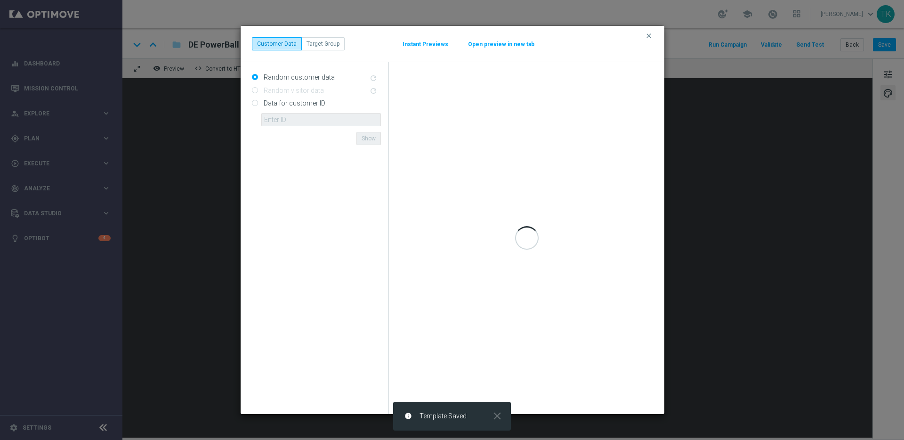
click at [520, 47] on button "Open preview in new tab" at bounding box center [500, 44] width 67 height 8
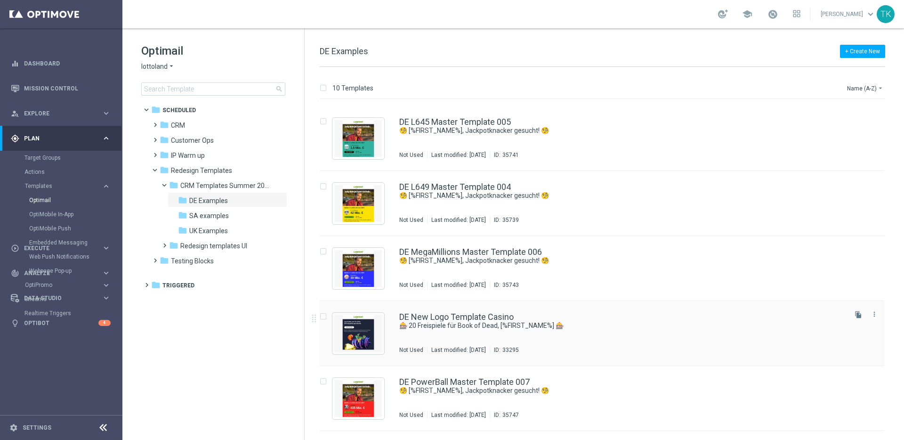
scroll to position [309, 0]
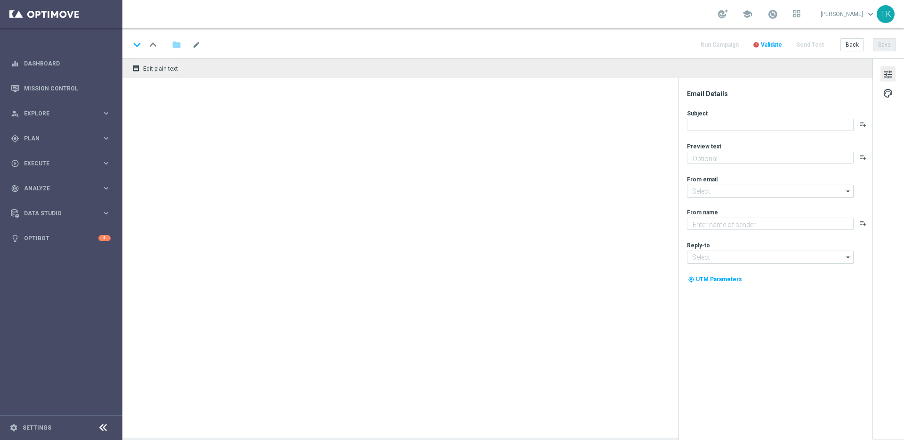
type textarea "preview text"
type textarea "Lottoland"
type input "[EMAIL_ADDRESS][DOMAIN_NAME]"
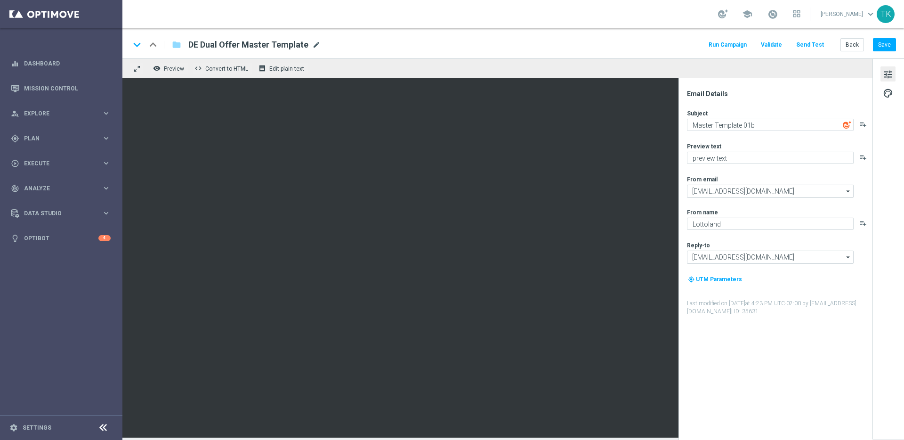
click at [316, 43] on span "mode_edit" at bounding box center [316, 44] width 8 height 8
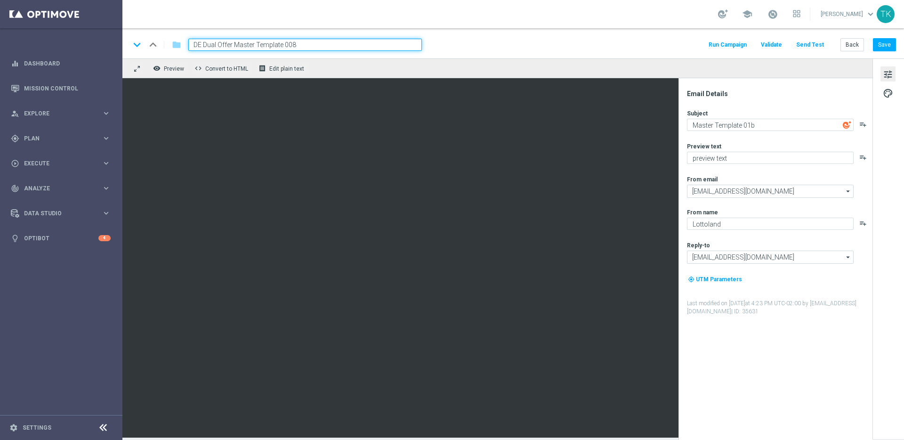
type input "DE Dual Offer Master Template 008"
click at [298, 44] on input "DE Dual Offer Master Template 008" at bounding box center [304, 45] width 233 height 12
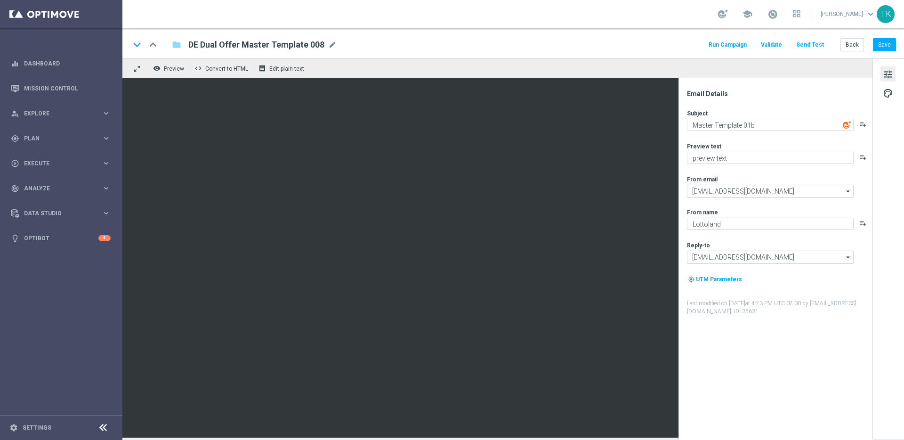
click at [331, 45] on span "mode_edit" at bounding box center [332, 44] width 8 height 8
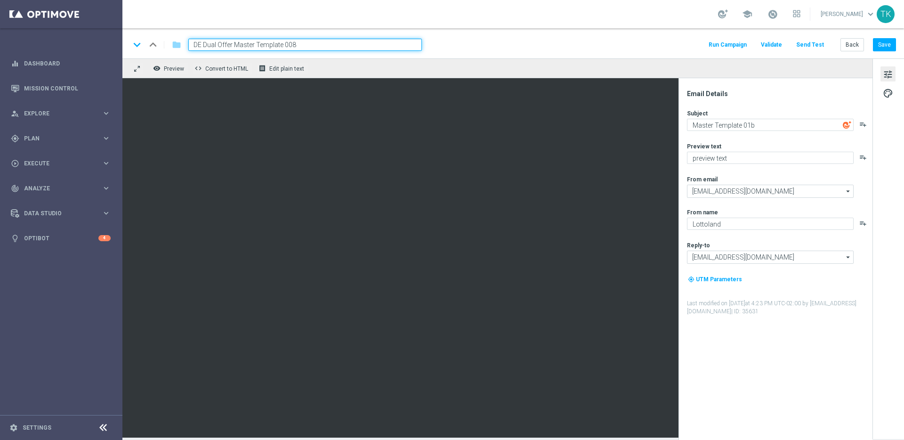
click at [288, 46] on input "DE Dual Offer Master Template 008" at bounding box center [304, 45] width 233 height 12
click at [309, 45] on input "DE Dual Offer Master Template 008" at bounding box center [304, 45] width 233 height 12
click at [513, 45] on div "keyboard_arrow_down keyboard_arrow_up folder DE Dual Offer Master Template 008 …" at bounding box center [513, 45] width 766 height 12
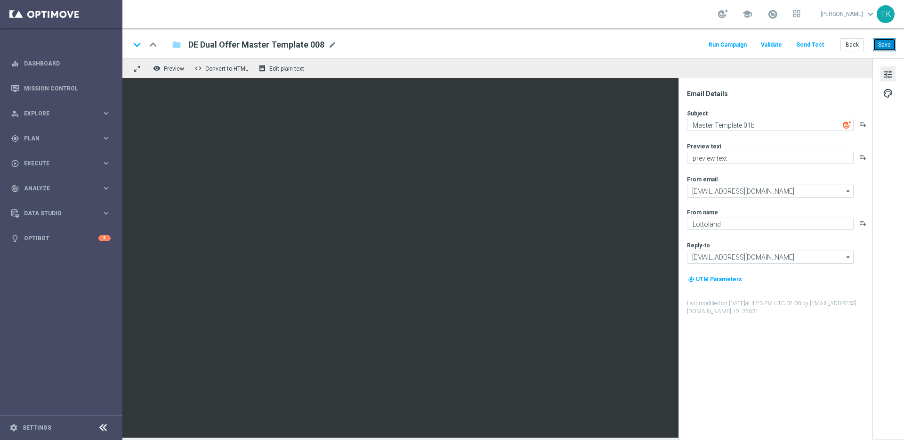
click at [886, 45] on button "Save" at bounding box center [884, 44] width 23 height 13
click at [289, 45] on span "mode_edit" at bounding box center [293, 44] width 8 height 8
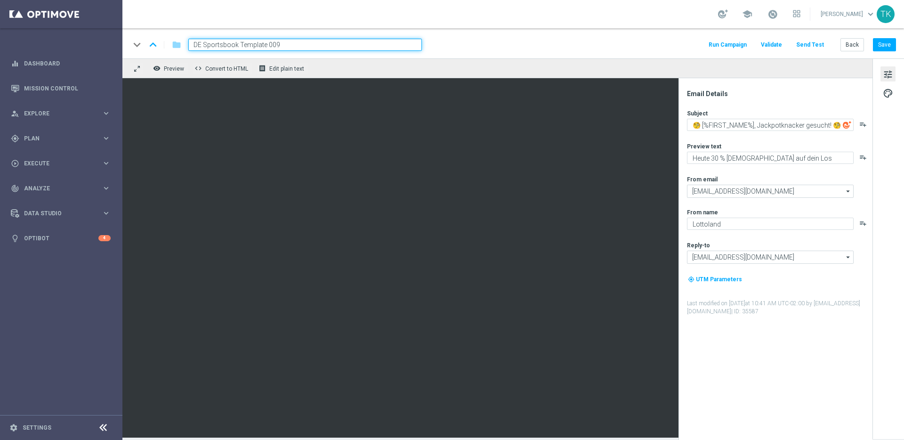
type input "DE Sportsbook Template 009"
click at [337, 43] on input "DE Sportsbook Template 009" at bounding box center [304, 45] width 233 height 12
click at [370, 58] on div "remove_red_eye Preview code Convert to HTML receipt Edit plain text" at bounding box center [497, 68] width 750 height 20
click at [363, 45] on input "DE Sportsbook Template 009" at bounding box center [304, 45] width 233 height 12
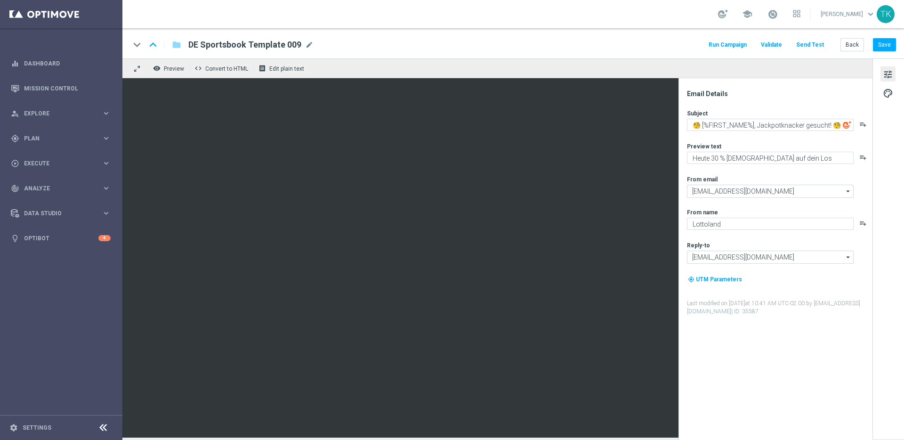
click at [488, 40] on div "keyboard_arrow_down keyboard_arrow_up folder DE Sportsbook Template 009 DE Spor…" at bounding box center [513, 45] width 766 height 12
click at [889, 44] on button "Save" at bounding box center [884, 44] width 23 height 13
click at [311, 45] on span "mode_edit" at bounding box center [315, 44] width 8 height 8
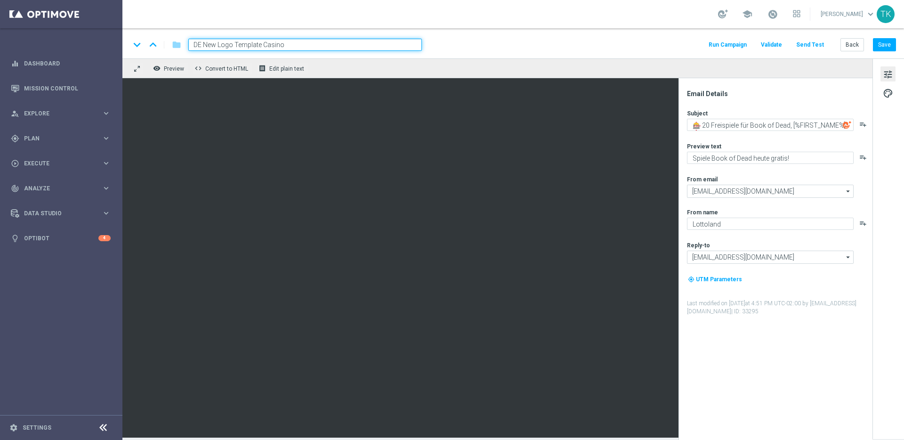
click at [313, 46] on input "DE New Logo Template Casino" at bounding box center [304, 45] width 233 height 12
type input "DE New Logo Template Casino 010"
click at [357, 65] on div "remove_red_eye Preview code Convert to HTML receipt Edit plain text" at bounding box center [497, 68] width 750 height 20
click at [350, 46] on input "DE New Logo Template Casino 010" at bounding box center [304, 45] width 233 height 12
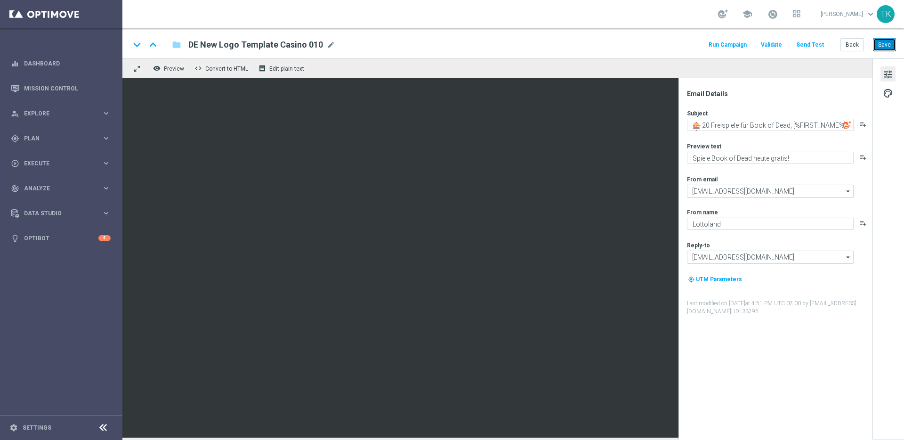
click at [887, 45] on button "Save" at bounding box center [884, 44] width 23 height 13
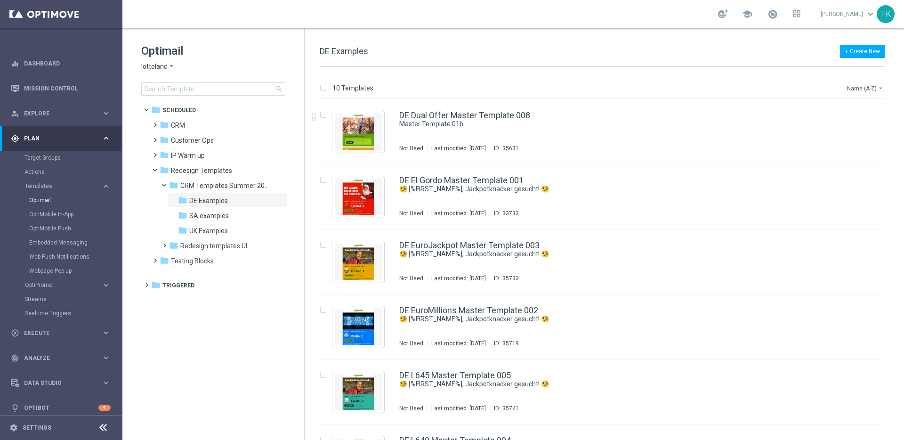
click at [870, 88] on button "Name (A-Z) arrow_drop_down" at bounding box center [865, 87] width 39 height 11
click at [861, 144] on span "Date Modified (Oldest)" at bounding box center [847, 143] width 61 height 7
